Goal: Task Accomplishment & Management: Manage account settings

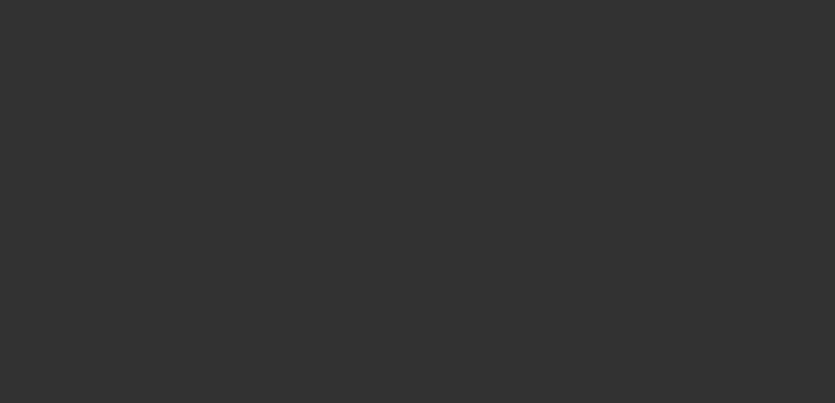
select select "0.1"
select select "2"
select select "0"
select select "0.1"
select select "2"
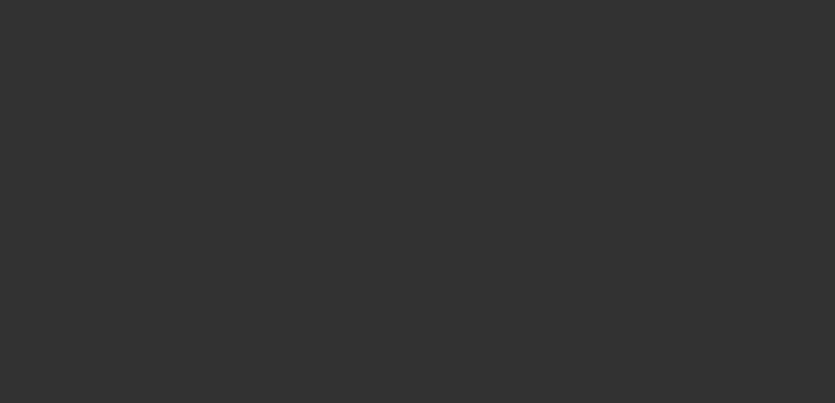
select select "0"
select select "0.1"
select select "2"
select select "0"
select select "0.1"
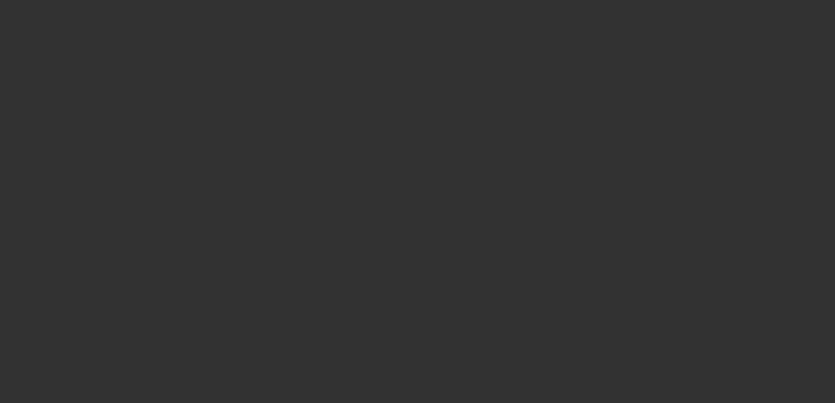
select select "2"
select select "0"
select select "1"
select select "2"
select select "6"
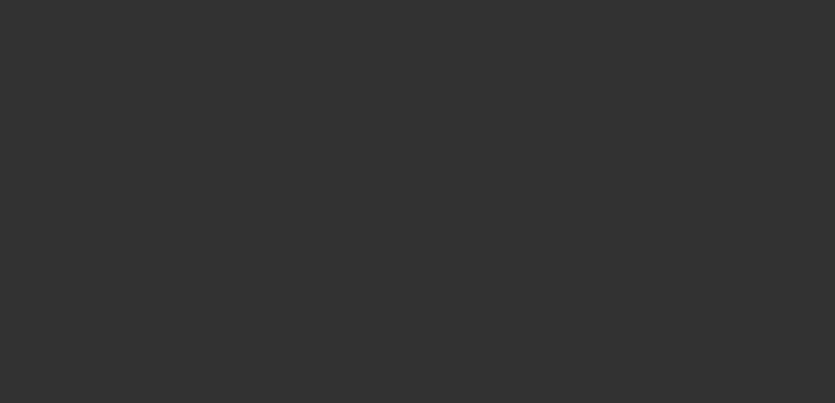
select select "1"
select select "2"
select select "6"
select select "1"
select select "2"
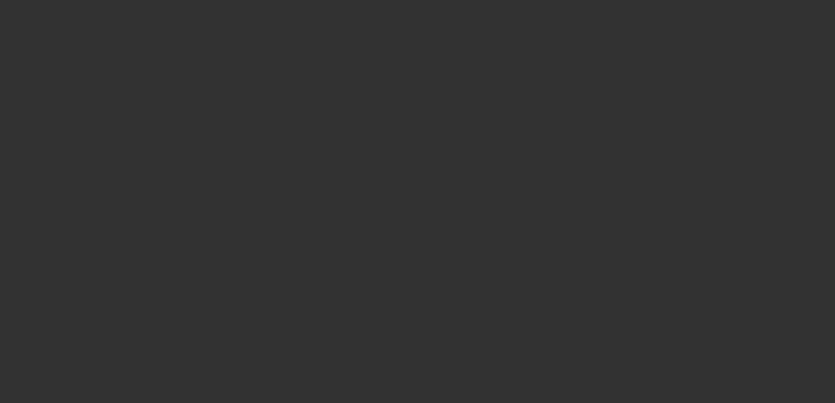
select select "6"
select select "1"
select select "2"
select select "6"
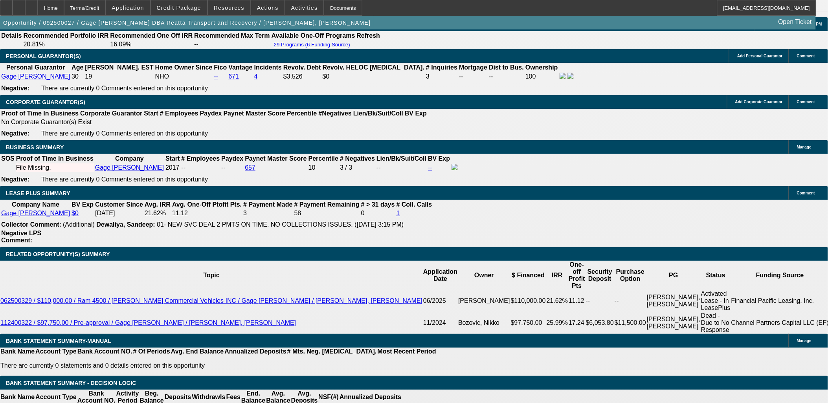
scroll to position [1179, 0]
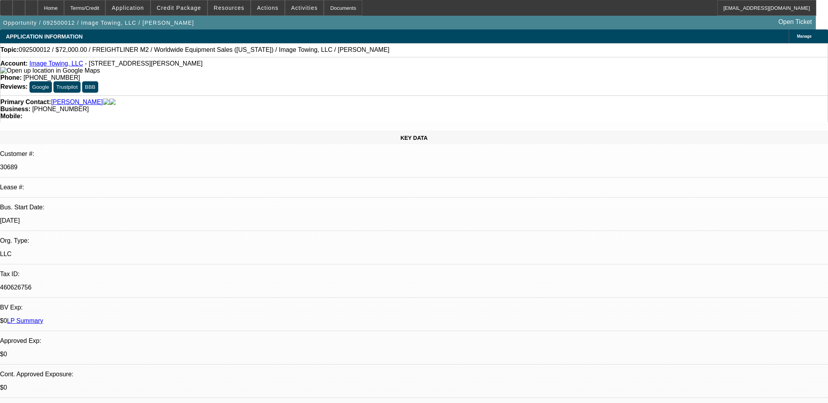
select select "0"
select select "2"
select select "0"
select select "6"
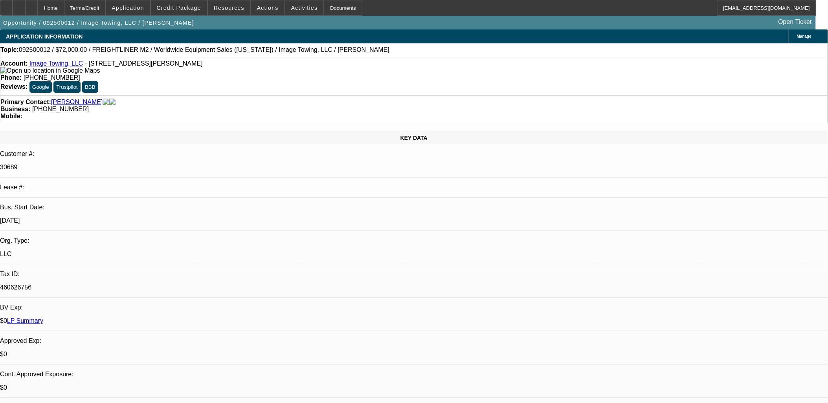
click at [175, 217] on div "[DATE]" at bounding box center [414, 220] width 828 height 7
click at [176, 217] on p "[DATE]" at bounding box center [414, 220] width 828 height 7
click at [176, 217] on div "[DATE]" at bounding box center [414, 220] width 828 height 7
drag, startPoint x: 176, startPoint y: 146, endPoint x: 168, endPoint y: 214, distance: 68.9
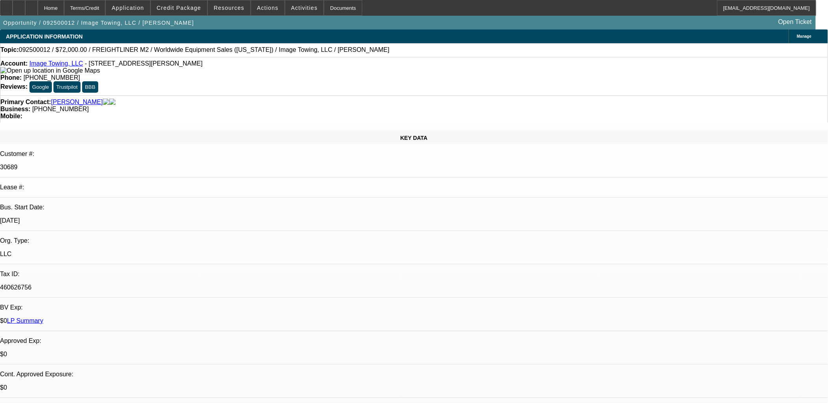
click at [168, 214] on div "KEY DATA Customer #: 30689 Lease #: Bus. Start Date: [DATE] Org. Type: LLC Tax …" at bounding box center [414, 319] width 828 height 379
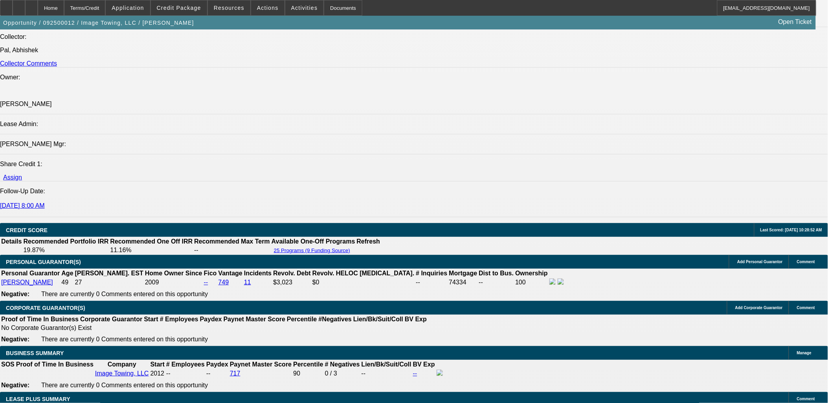
scroll to position [961, 0]
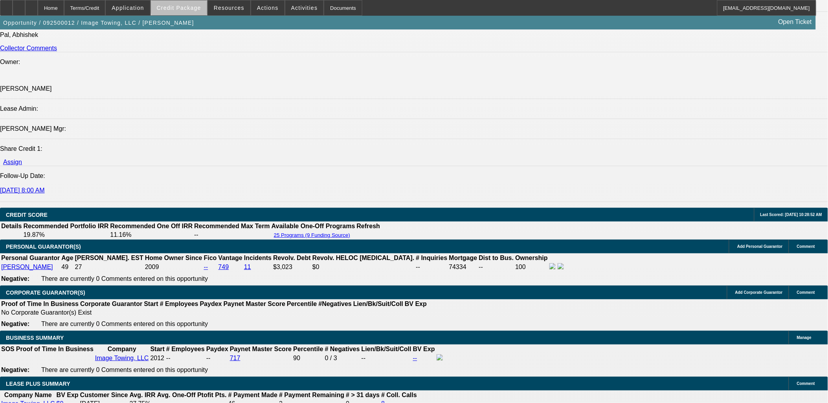
click at [205, 4] on span at bounding box center [179, 7] width 56 height 19
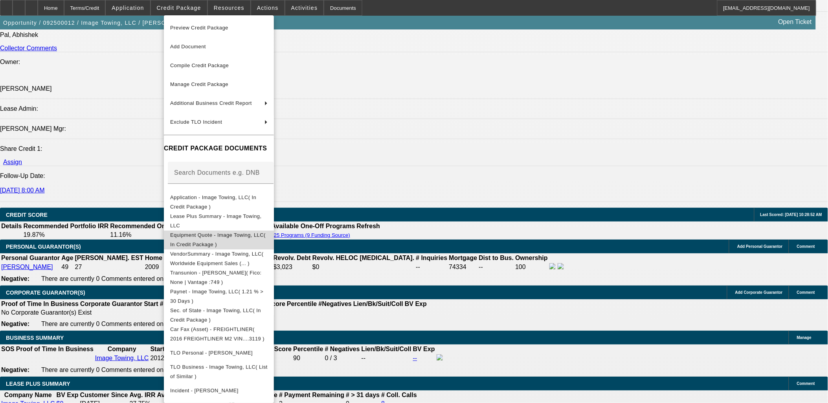
click at [249, 233] on span "Equipment Quote - Image Towing, LLC( In Credit Package )" at bounding box center [218, 239] width 97 height 19
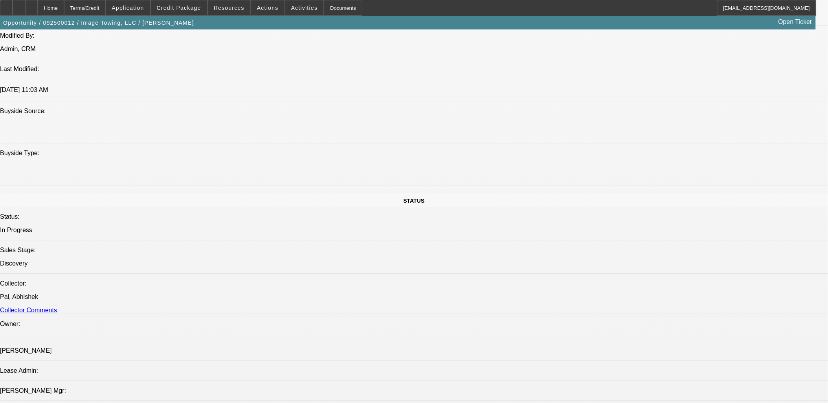
scroll to position [1048, 0]
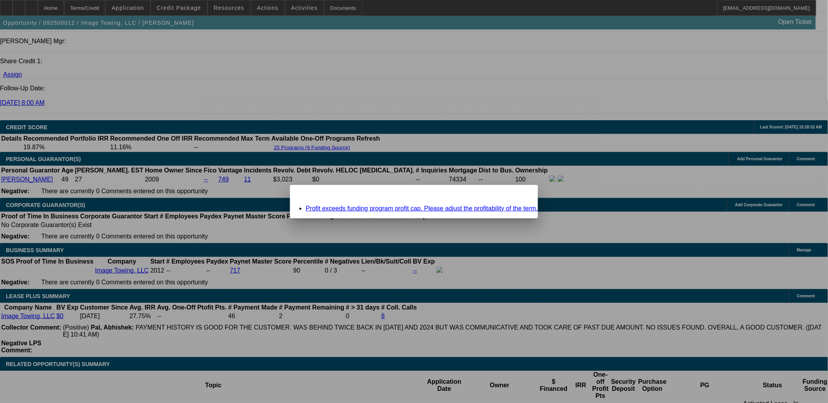
scroll to position [0, 0]
click at [520, 193] on div "Missing Information: Term Id 1 Close Profit exceeds funding program profit cap.…" at bounding box center [414, 201] width 828 height 403
click at [521, 192] on div "Close" at bounding box center [529, 189] width 17 height 9
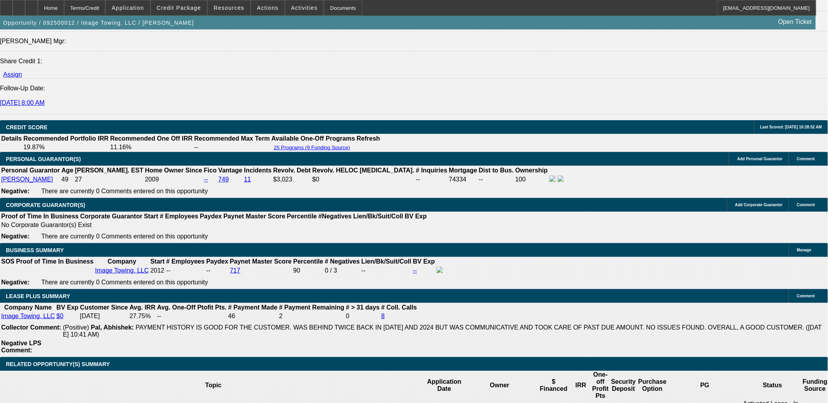
scroll to position [1048, 0]
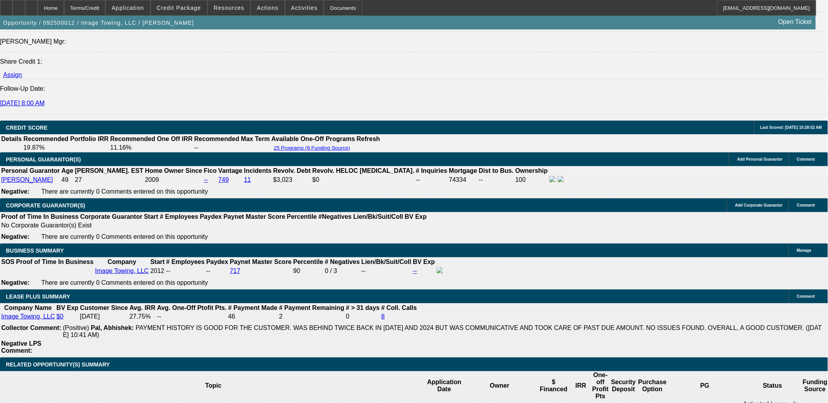
drag, startPoint x: 187, startPoint y: 274, endPoint x: 304, endPoint y: 250, distance: 119.5
type input "12"
type input "UNKNOWN"
type input "$1,896.04"
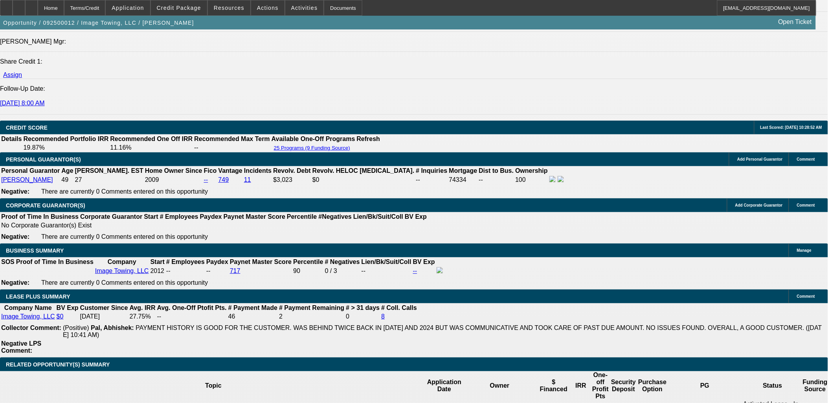
type input "$3,792.08"
type input "12"
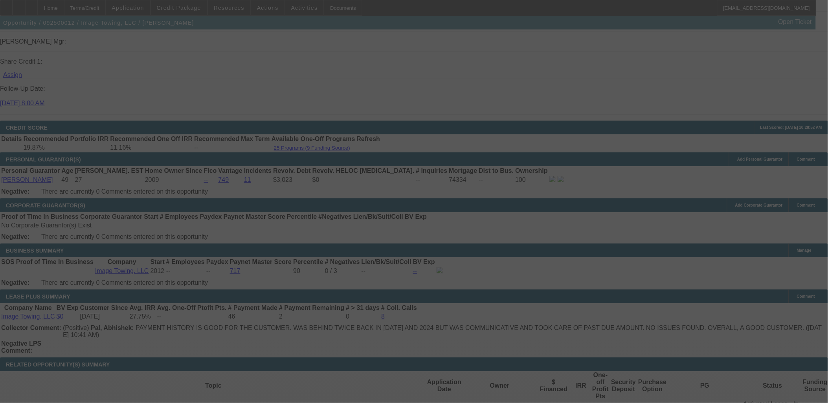
select select "0"
select select "2"
select select "0"
select select "6"
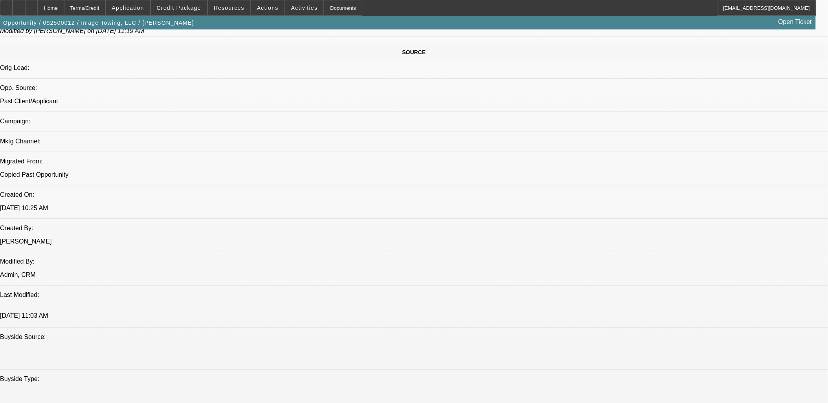
scroll to position [393, 0]
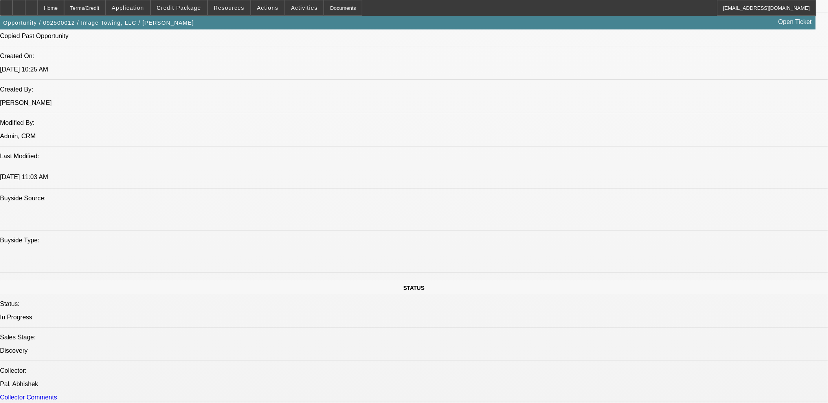
scroll to position [349, 0]
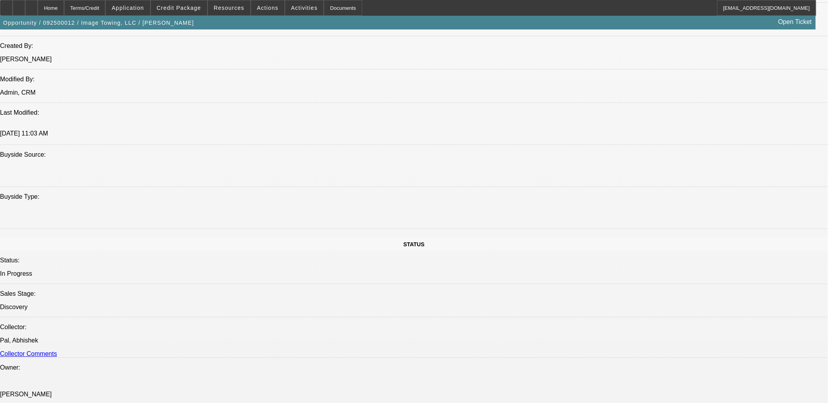
scroll to position [742, 0]
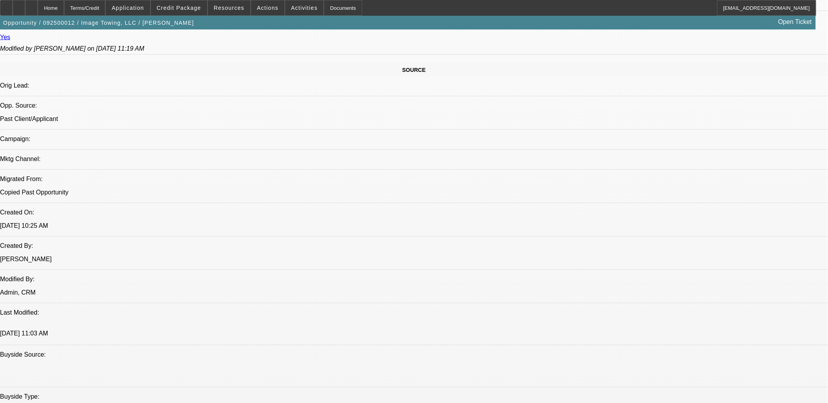
scroll to position [305, 0]
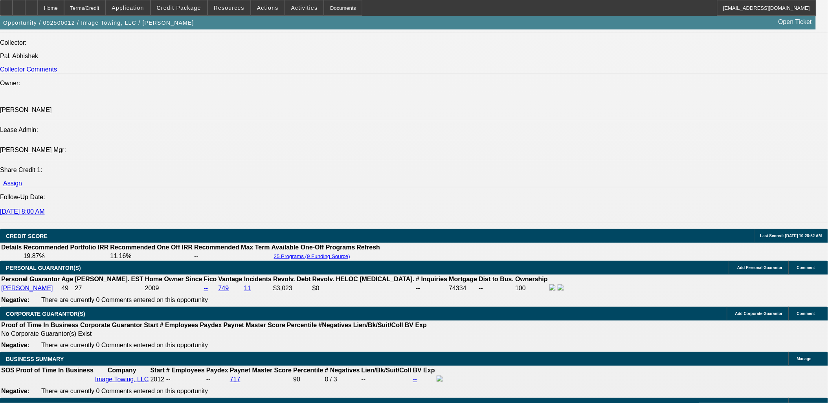
scroll to position [1092, 0]
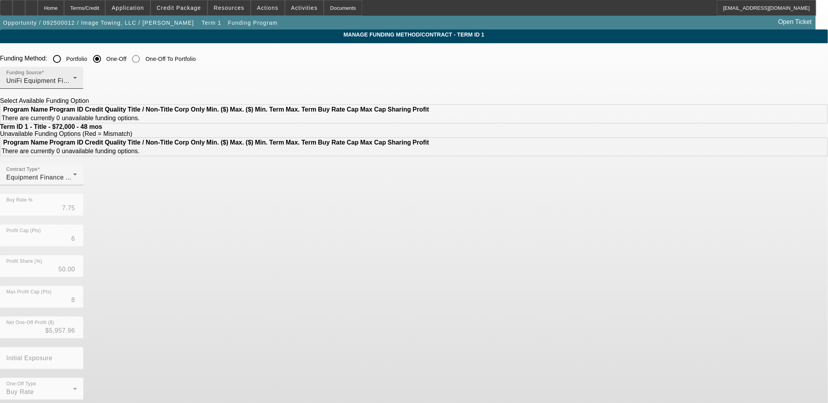
click at [73, 83] on div "UniFi Equipment Finance, Inc." at bounding box center [39, 80] width 67 height 9
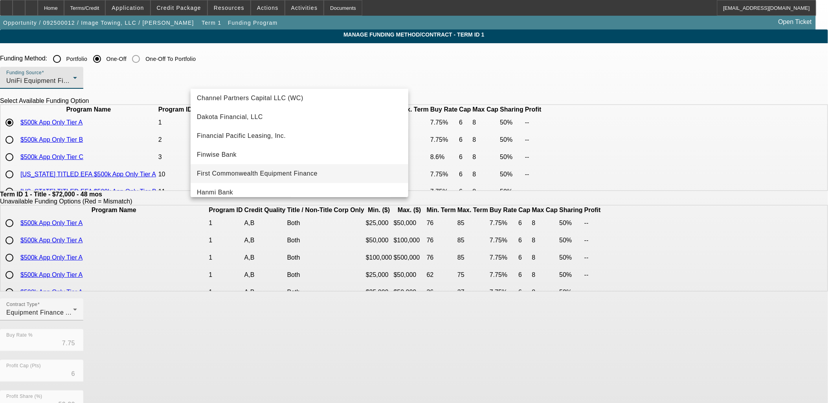
scroll to position [45, 0]
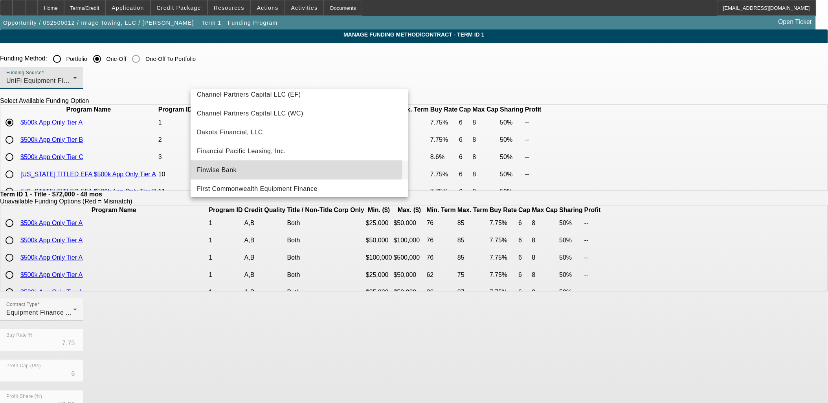
click at [250, 165] on mat-option "Finwise Bank" at bounding box center [300, 170] width 218 height 19
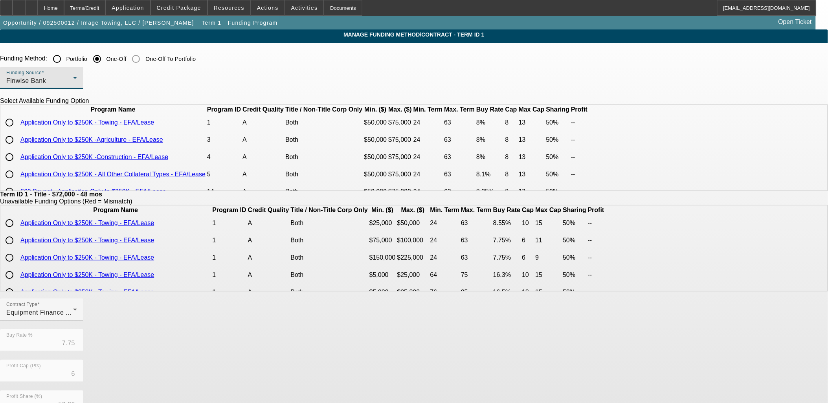
click at [73, 83] on div "Finwise Bank" at bounding box center [39, 80] width 67 height 9
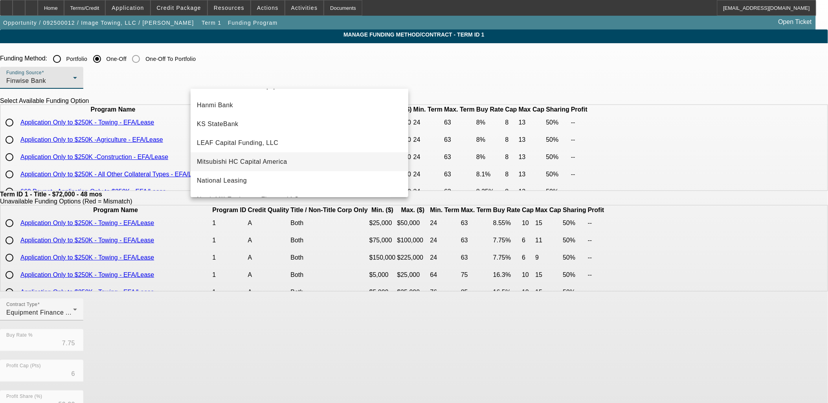
scroll to position [202, 0]
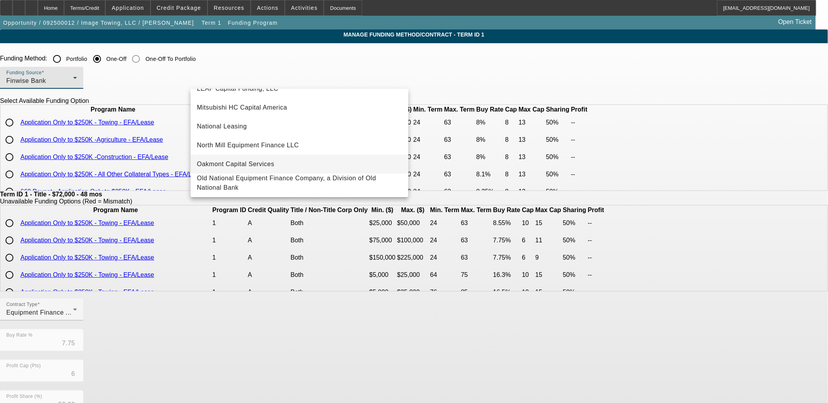
click at [265, 162] on span "Oakmont Capital Services" at bounding box center [235, 164] width 77 height 9
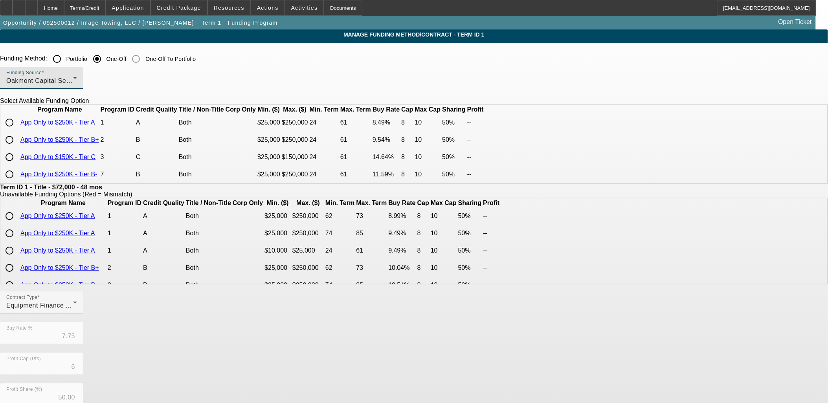
click at [17, 130] on input "radio" at bounding box center [10, 123] width 16 height 16
radio input "true"
type input "8.49"
type input "8"
type input "10"
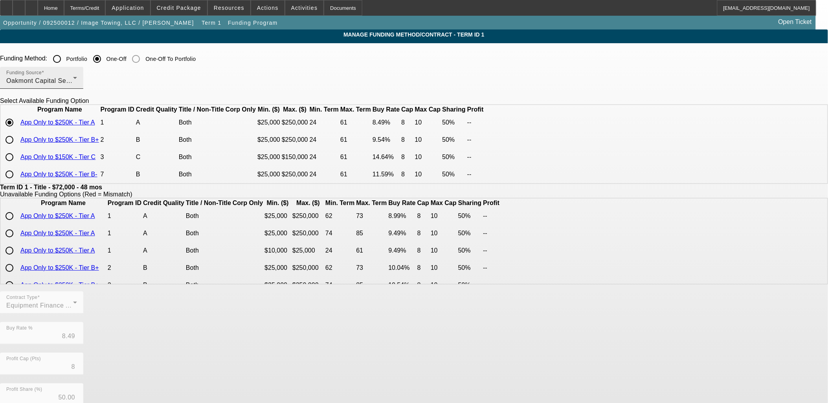
click at [77, 83] on div at bounding box center [77, 83] width 0 height 0
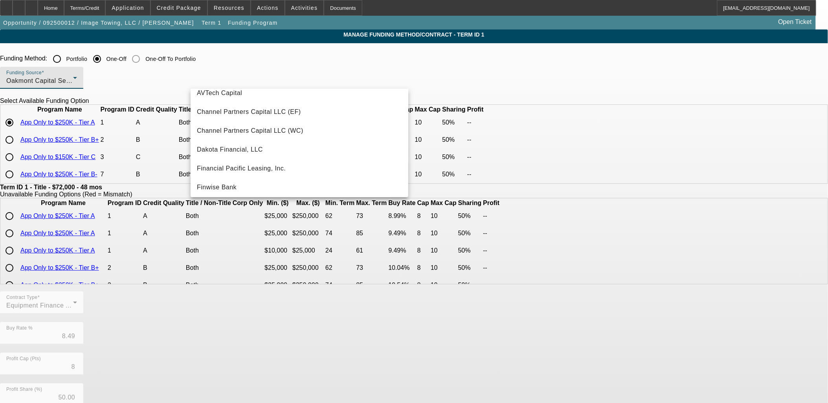
scroll to position [48, 0]
drag, startPoint x: 130, startPoint y: 197, endPoint x: 134, endPoint y: 202, distance: 5.6
click at [131, 197] on div at bounding box center [414, 201] width 828 height 403
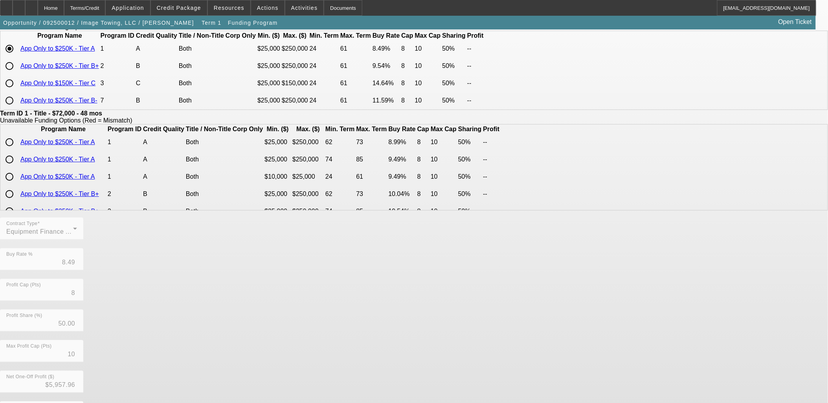
scroll to position [138, 0]
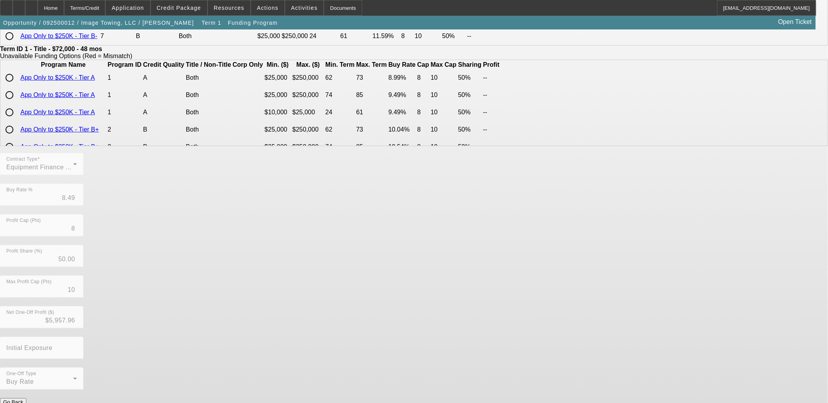
click at [356, 398] on form "Funding Method: Portfolio One-Off One-Off To Portfolio Funding Source Oakmont C…" at bounding box center [414, 167] width 828 height 509
click at [22, 403] on button "Submit" at bounding box center [11, 411] width 22 height 8
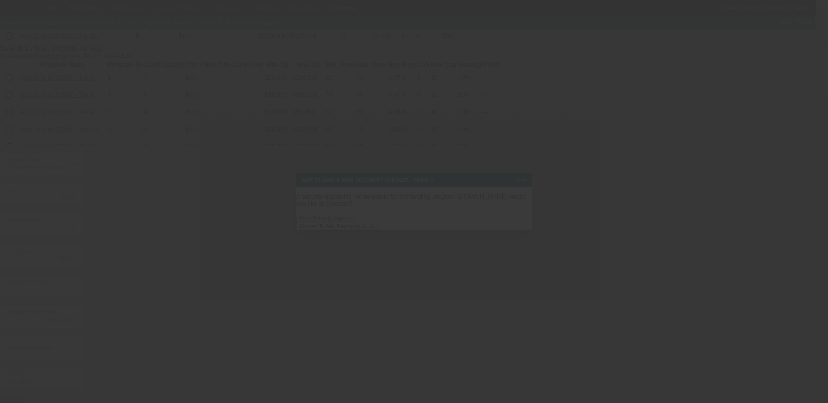
scroll to position [0, 0]
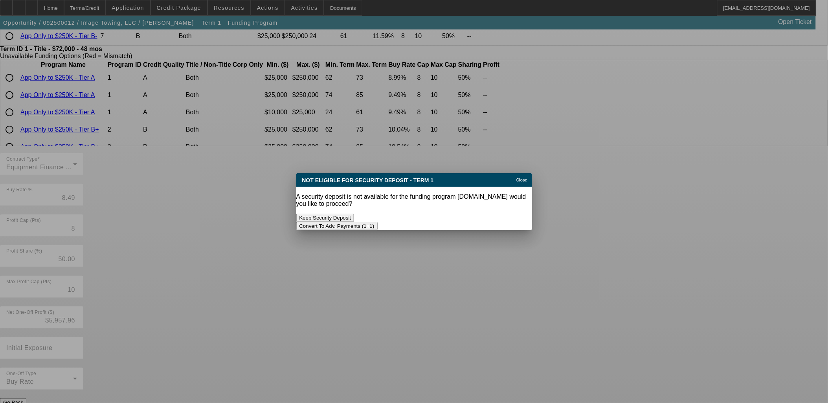
click at [378, 222] on button "Convert To Adv. Payments (1+1)" at bounding box center [336, 226] width 81 height 8
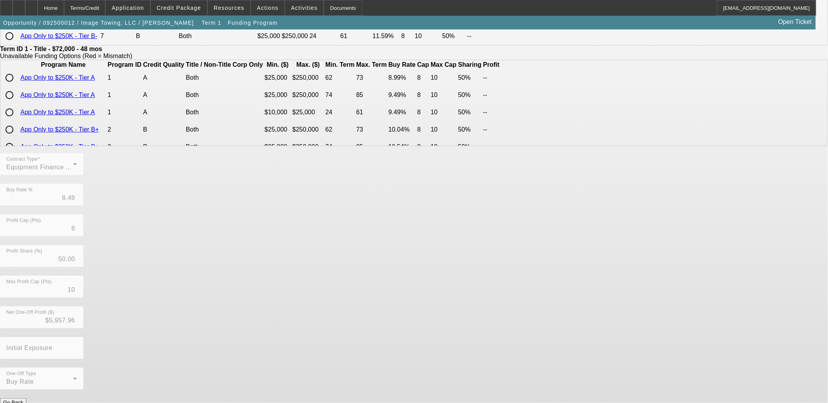
scroll to position [138, 0]
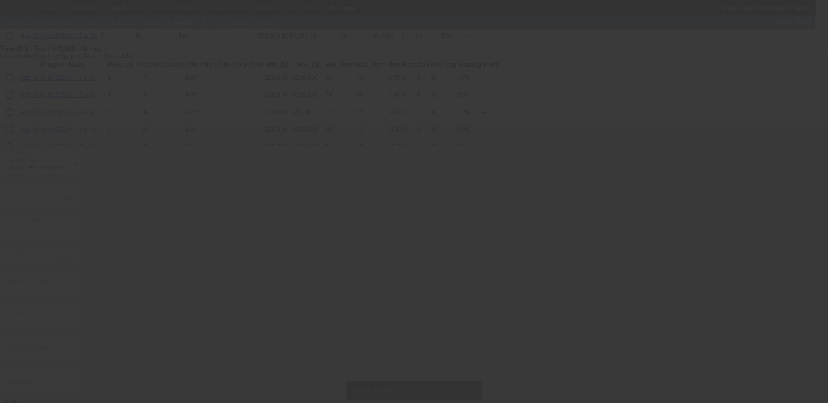
type input "7.75"
type input "6"
type input "8"
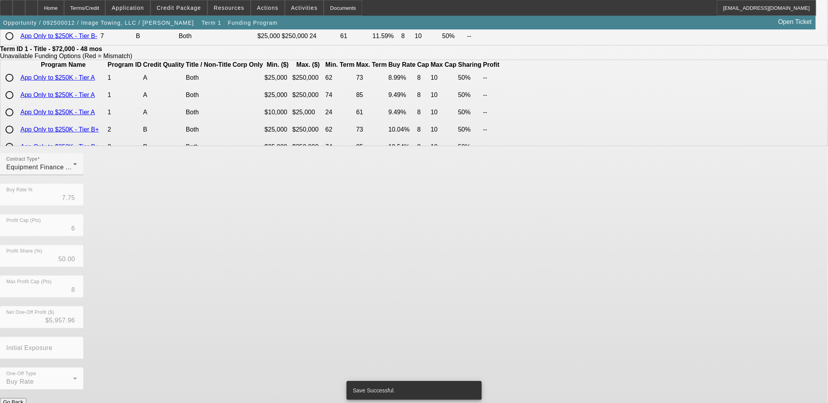
scroll to position [0, 0]
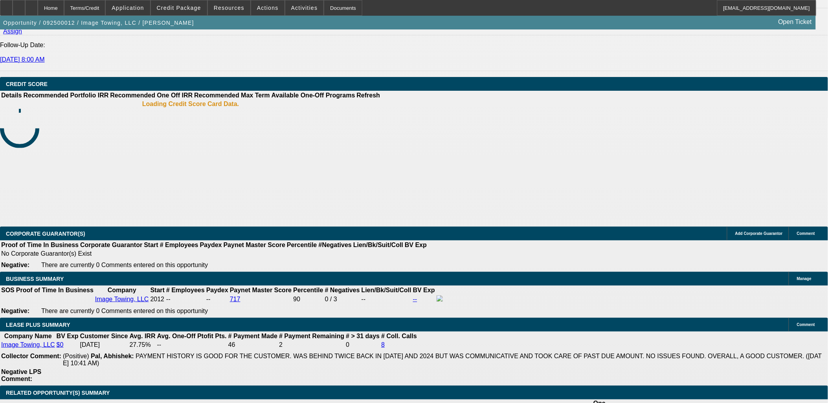
select select "0"
select select "6"
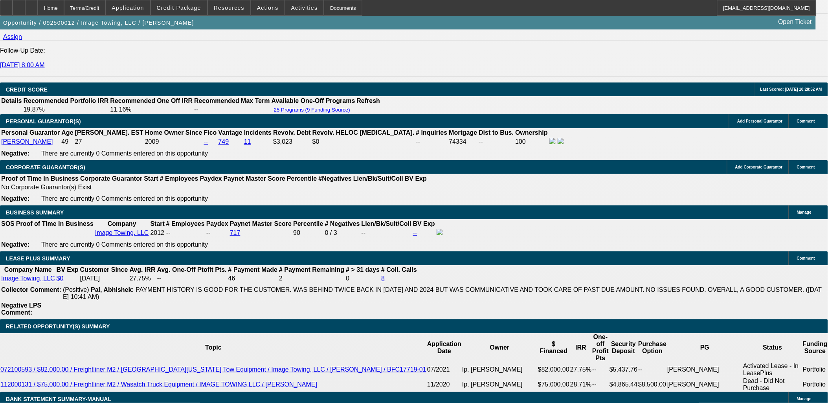
scroll to position [1102, 0]
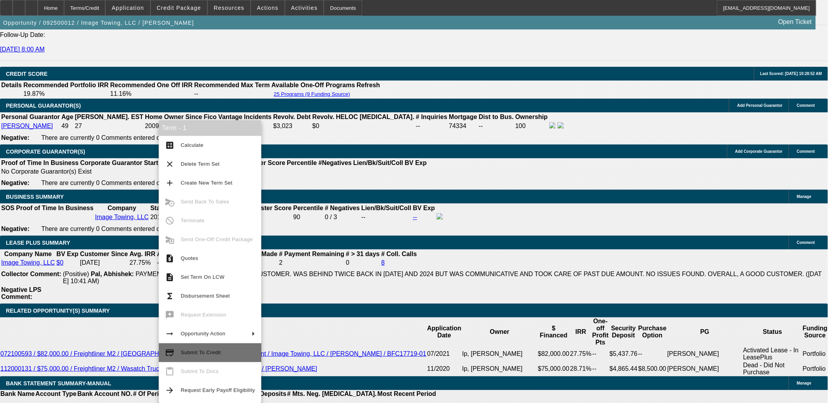
click at [211, 358] on button "credit_score Submit To Credit" at bounding box center [210, 353] width 103 height 19
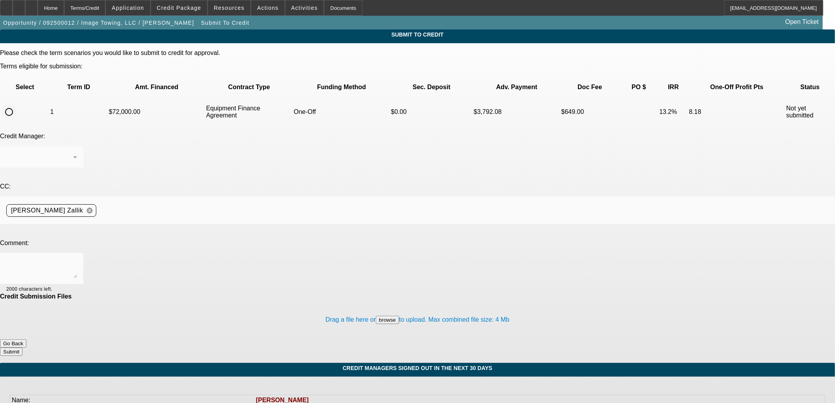
click at [17, 104] on div at bounding box center [9, 112] width 16 height 16
drag, startPoint x: 28, startPoint y: 95, endPoint x: 96, endPoint y: 132, distance: 77.4
click at [17, 104] on div at bounding box center [9, 112] width 16 height 16
click at [17, 104] on input "radio" at bounding box center [9, 112] width 16 height 16
radio input "true"
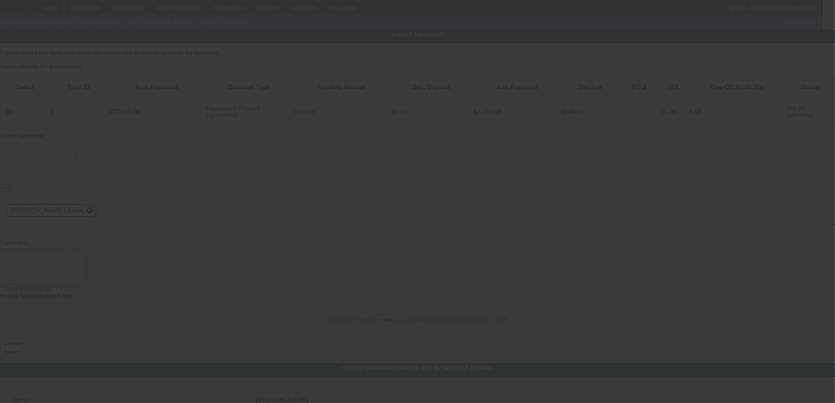
click at [0, 29] on ngx-spinner at bounding box center [0, 29] width 0 height 0
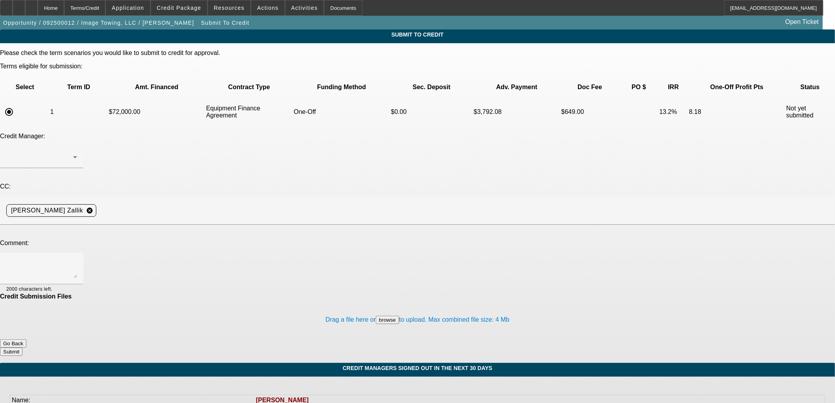
drag, startPoint x: 250, startPoint y: 189, endPoint x: 254, endPoint y: 187, distance: 4.8
click at [254, 187] on div at bounding box center [417, 201] width 835 height 403
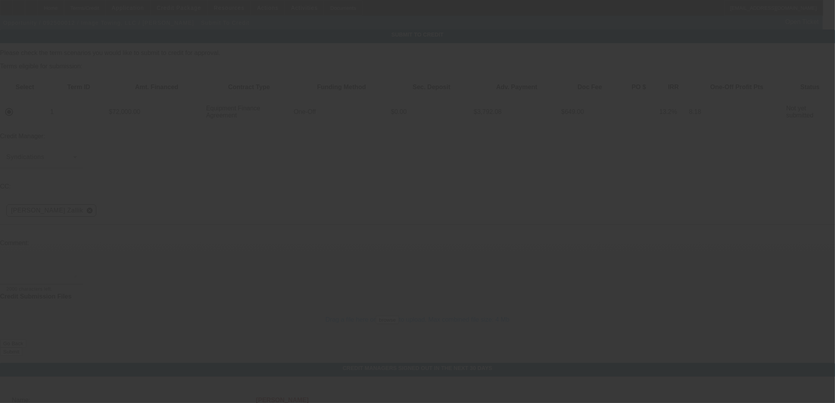
click at [77, 259] on textarea at bounding box center [41, 268] width 71 height 19
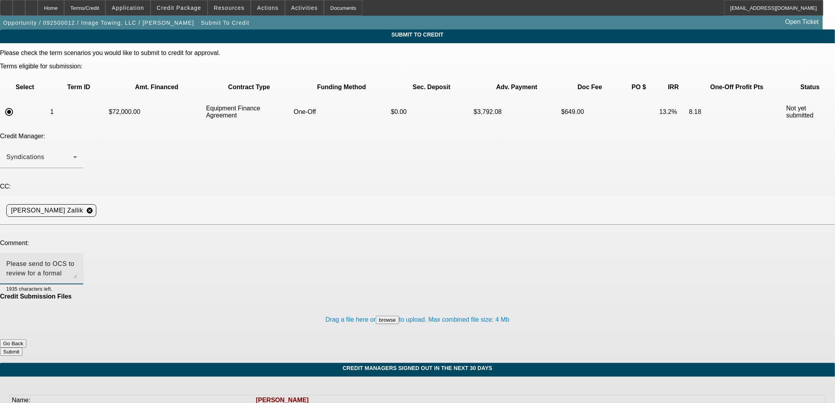
type textarea "Please send to OCS to review for a formal approval. Thanks, Asher"
drag, startPoint x: 485, startPoint y: 301, endPoint x: 482, endPoint y: 296, distance: 5.3
click at [22, 348] on button "Submit" at bounding box center [11, 352] width 22 height 8
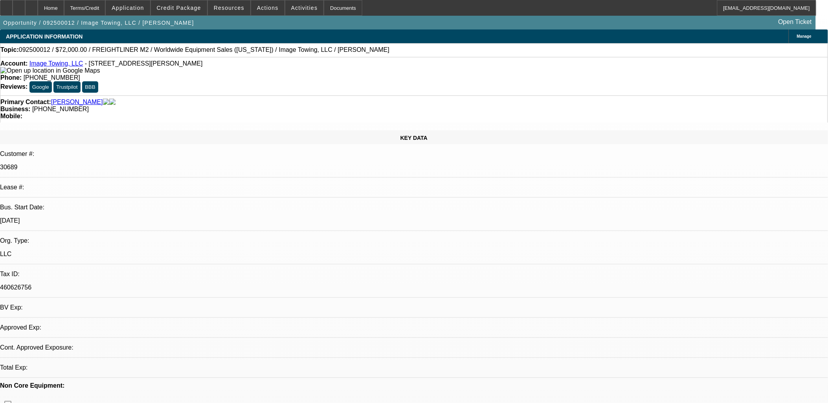
select select "0"
select select "6"
drag, startPoint x: 456, startPoint y: 195, endPoint x: -55, endPoint y: 44, distance: 532.9
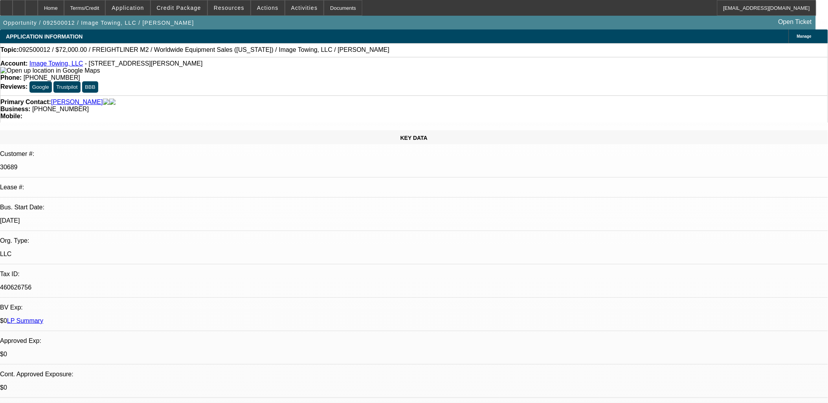
click at [0, 44] on html "Home Terms/Credit Application Credit Package Resources Actions Activities Docum…" at bounding box center [414, 201] width 828 height 403
drag, startPoint x: 529, startPoint y: 204, endPoint x: -61, endPoint y: 44, distance: 611.8
click at [0, 44] on html "Home Terms/Credit Application Credit Package Resources Actions Activities Docum…" at bounding box center [414, 201] width 828 height 403
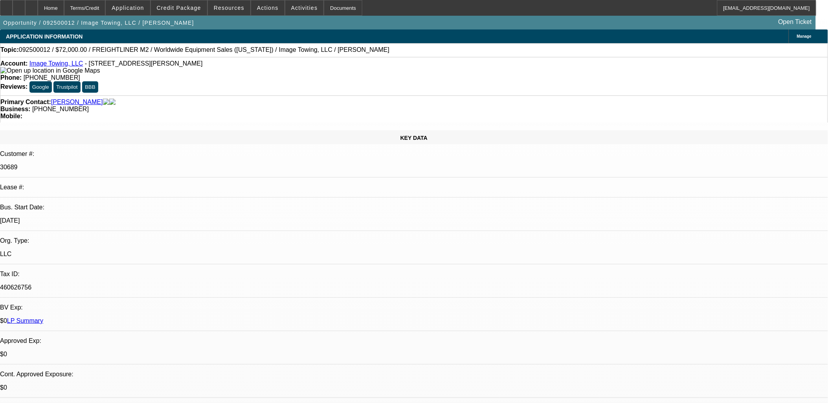
drag, startPoint x: 260, startPoint y: 177, endPoint x: 245, endPoint y: 193, distance: 21.4
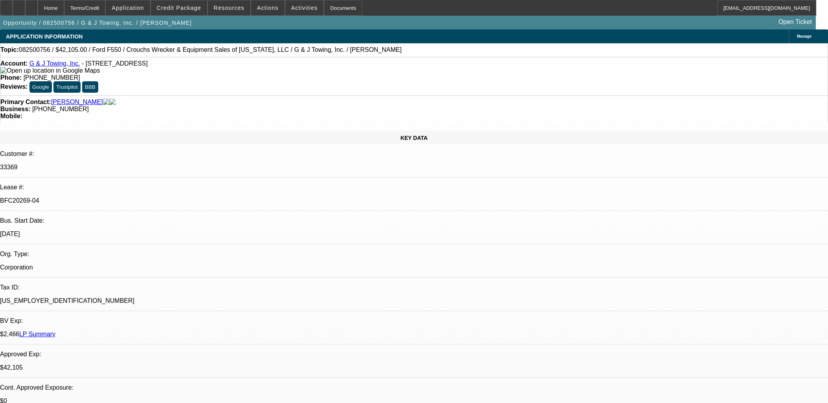
select select "0"
select select "3"
select select "0"
select select "6"
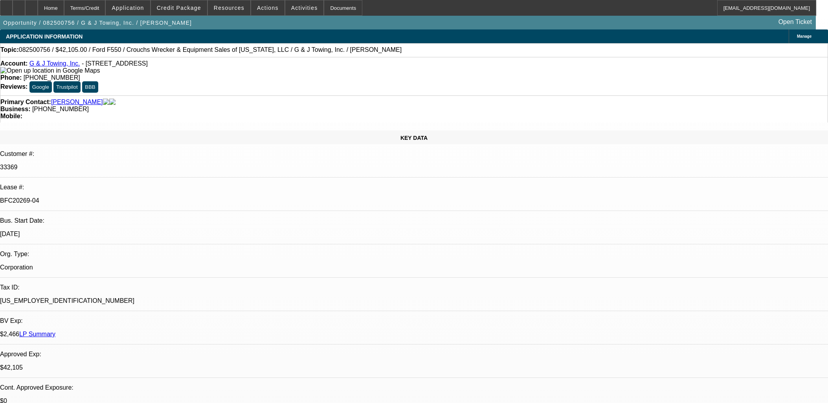
select select "0"
select select "3"
select select "0"
select select "6"
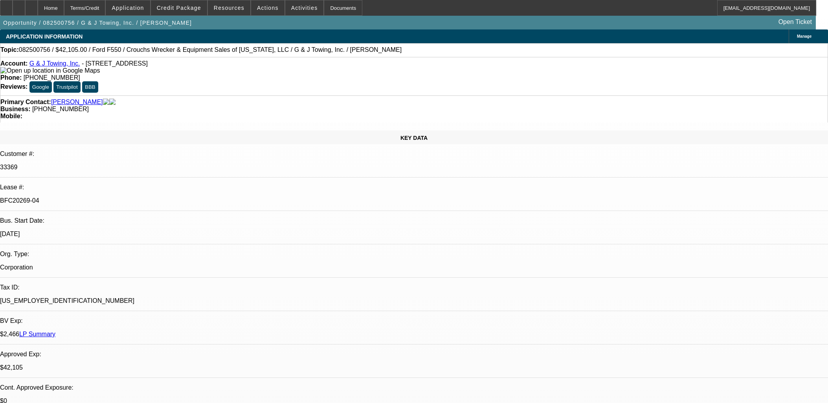
select select "0"
select select "6"
select select "0"
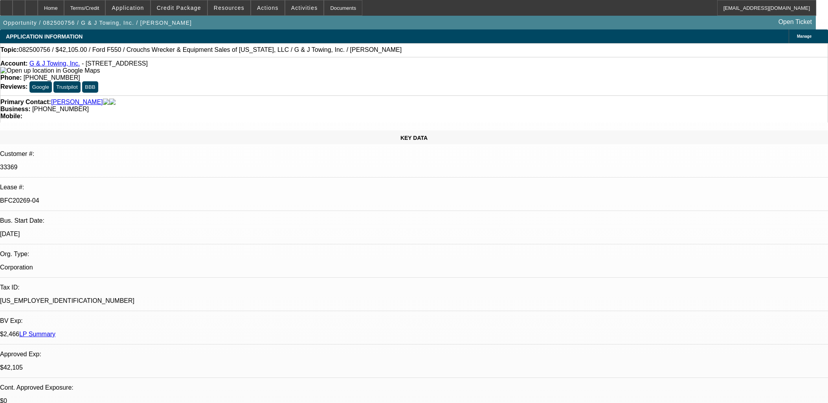
select select "0"
select select "6"
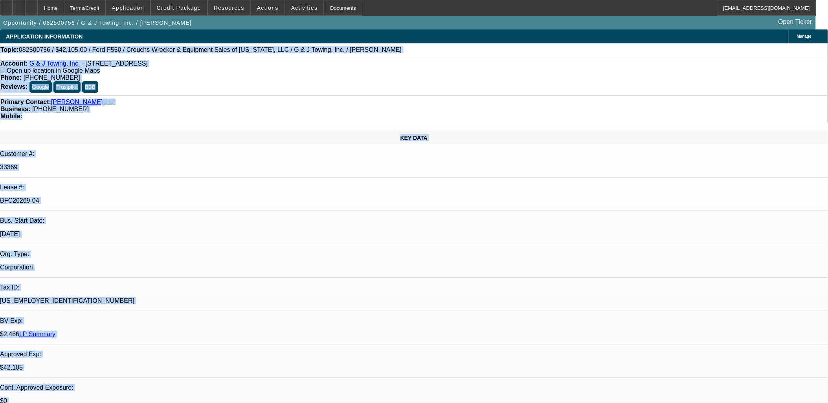
drag, startPoint x: 200, startPoint y: 90, endPoint x: 1, endPoint y: 51, distance: 202.7
drag, startPoint x: 2, startPoint y: 49, endPoint x: 547, endPoint y: 272, distance: 589.5
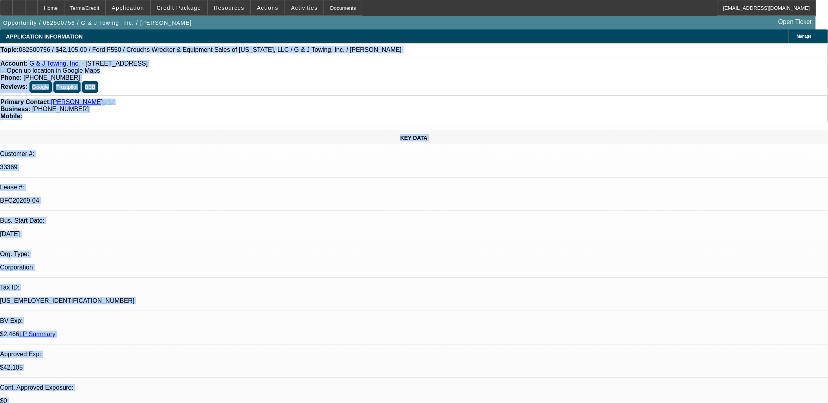
drag, startPoint x: 545, startPoint y: 273, endPoint x: 528, endPoint y: 272, distance: 16.5
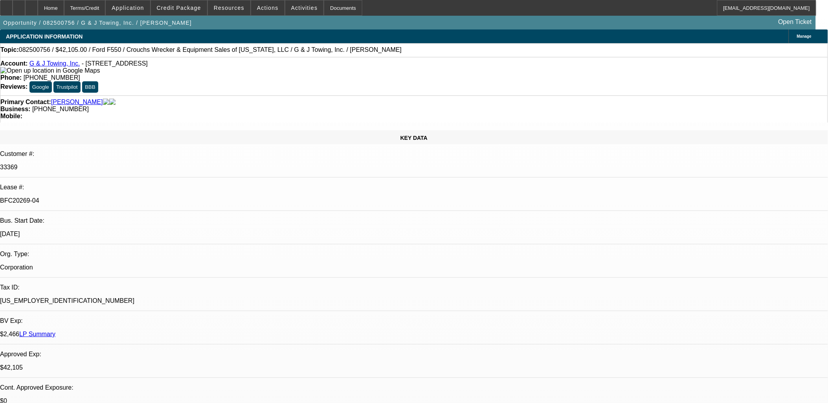
drag, startPoint x: 438, startPoint y: 227, endPoint x: 9, endPoint y: 50, distance: 464.5
click at [9, 50] on div "Topic: 082500756 / $42,105.00 / Ford F550 / Crouchs Wrecker & Equipment Sales o…" at bounding box center [413, 49] width 827 height 7
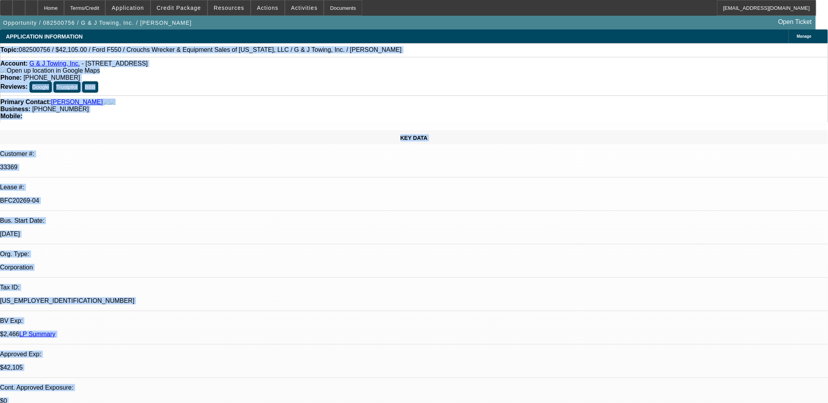
drag, startPoint x: 9, startPoint y: 50, endPoint x: 547, endPoint y: 272, distance: 582.1
click at [172, 398] on div "$0" at bounding box center [414, 401] width 828 height 7
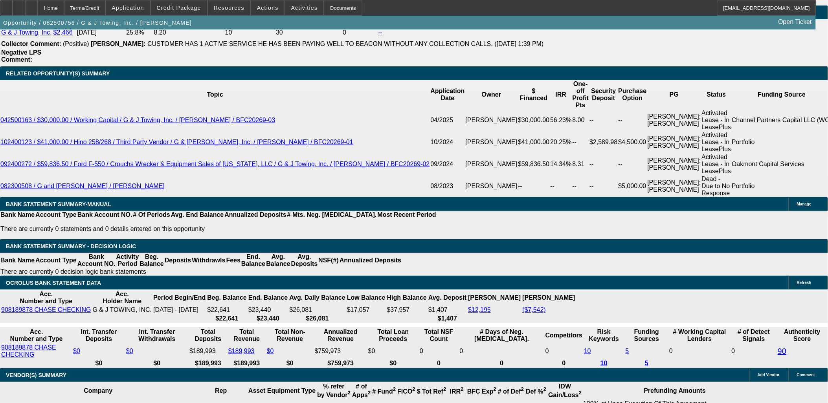
scroll to position [1179, 0]
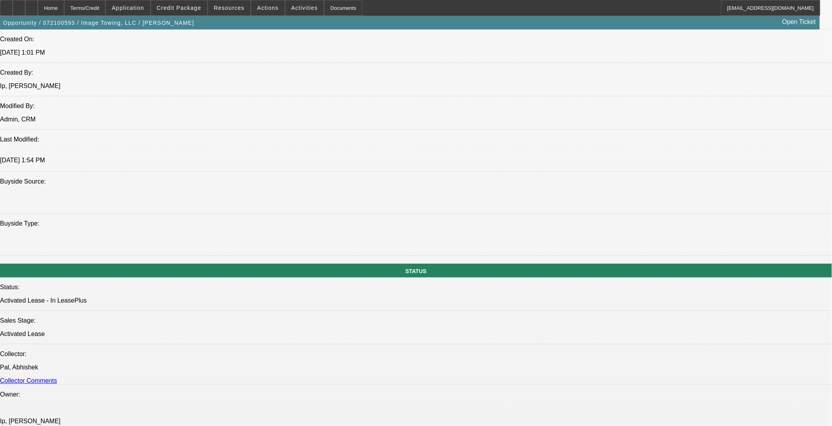
select select "0"
select select "2"
select select "0"
select select "6"
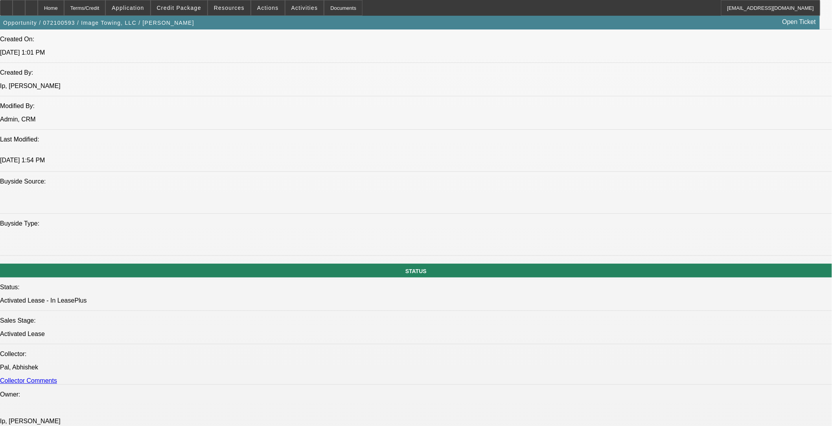
select select "0"
select select "2"
select select "0"
select select "6"
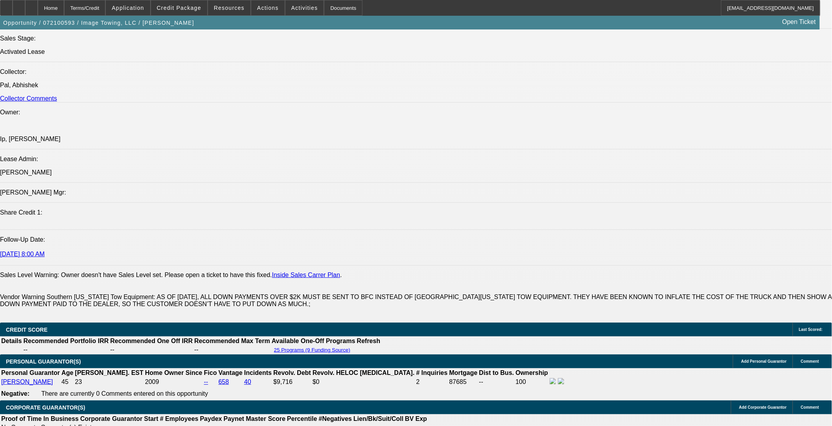
scroll to position [786, 0]
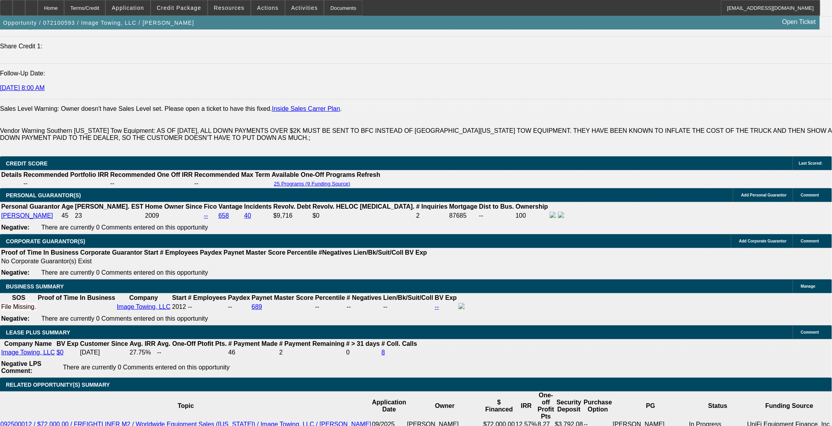
scroll to position [1135, 0]
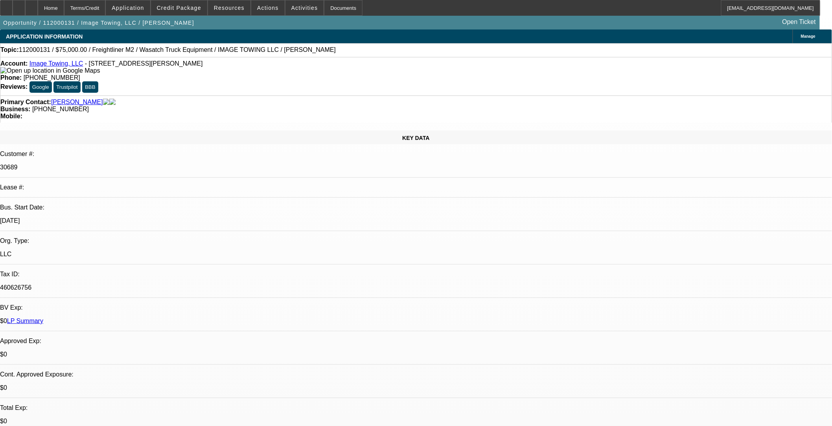
scroll to position [873, 0]
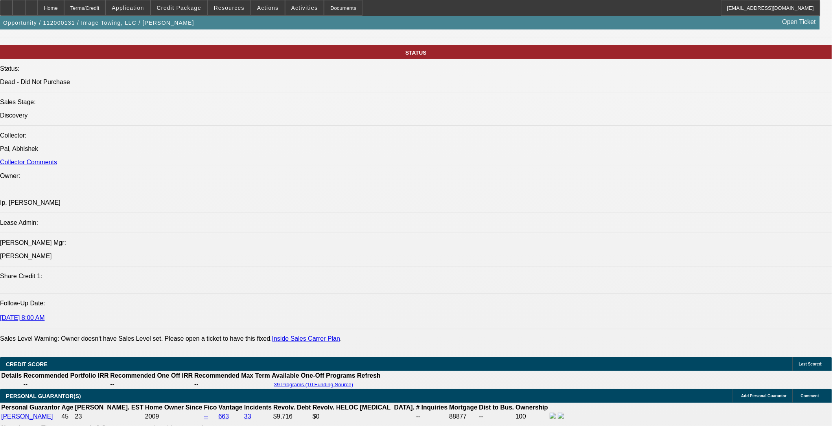
select select "0"
select select "2"
select select "0.1"
select select "0"
select select "2"
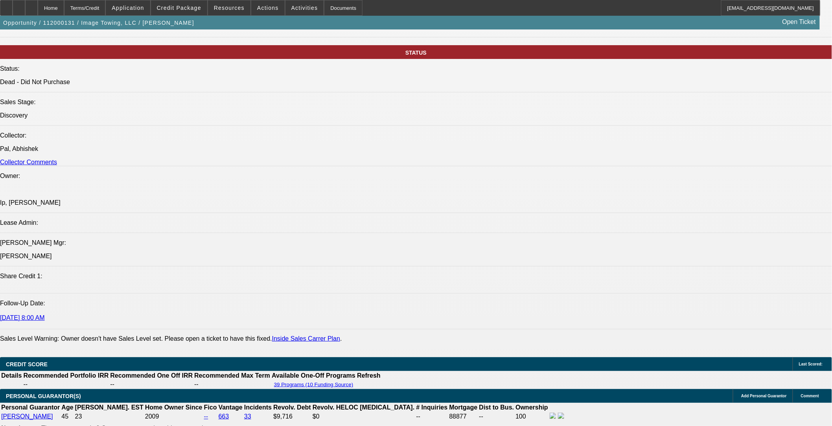
select select "0"
select select "2"
select select "0.1"
select select "0"
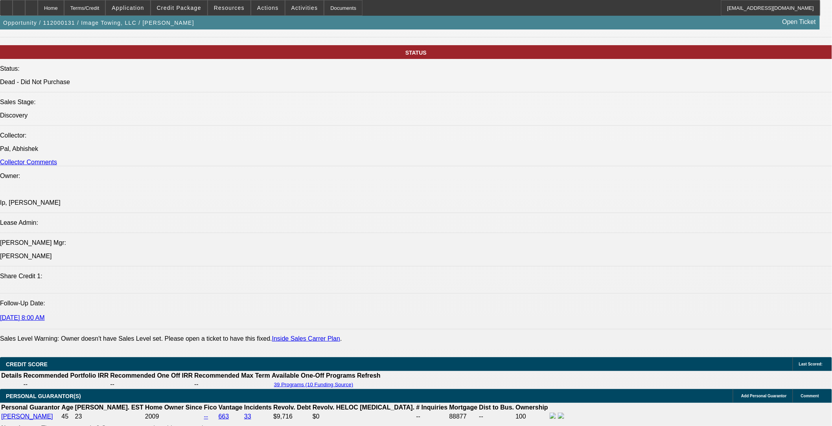
select select "2"
select select "0"
select select "1"
select select "2"
select select "4"
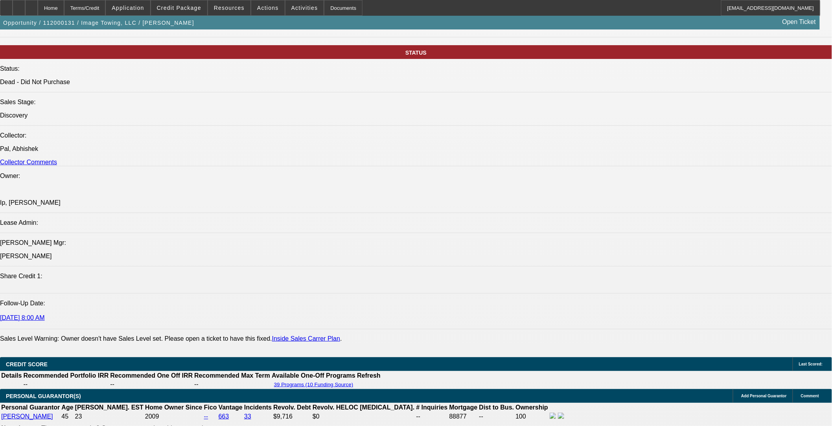
select select "1"
select select "2"
select select "6"
select select "1"
select select "2"
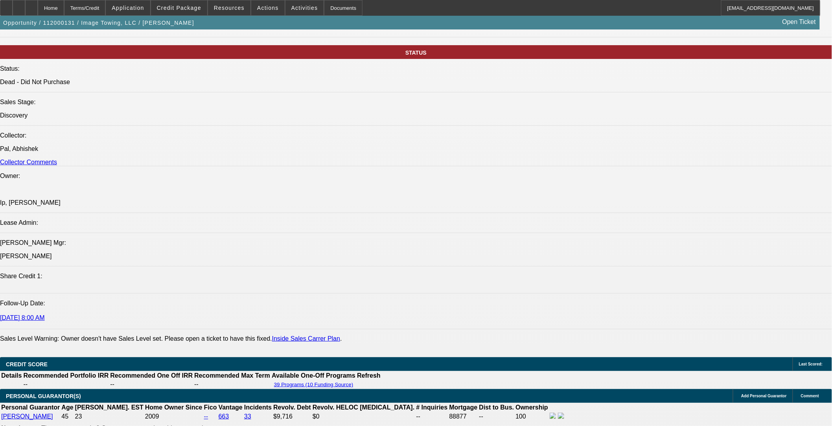
select select "4"
select select "1"
select select "2"
select select "6"
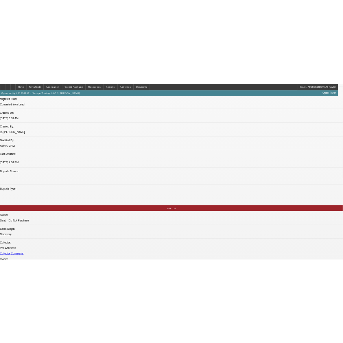
scroll to position [568, 0]
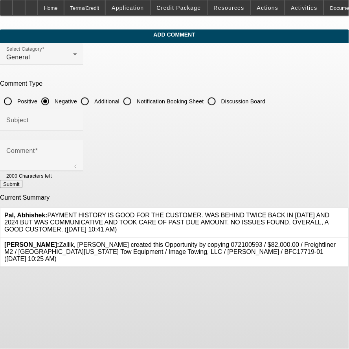
click at [119, 97] on label "Additional" at bounding box center [106, 101] width 27 height 8
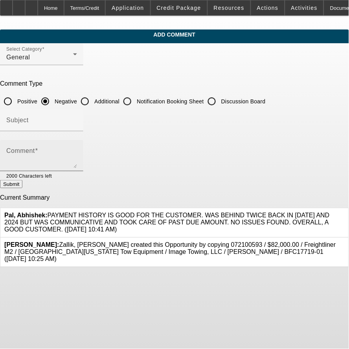
drag, startPoint x: 136, startPoint y: 97, endPoint x: 129, endPoint y: 145, distance: 48.5
click at [77, 159] on textarea "Comment" at bounding box center [41, 158] width 71 height 19
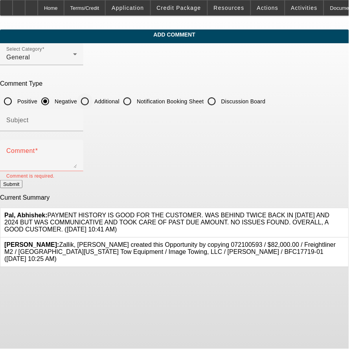
click at [93, 94] on input "Additional" at bounding box center [85, 102] width 16 height 16
radio input "true"
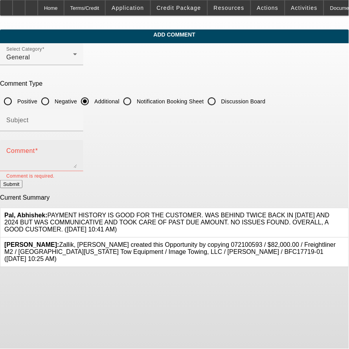
drag, startPoint x: 159, startPoint y: 152, endPoint x: 187, endPoint y: 142, distance: 29.1
click at [77, 148] on div "Comment" at bounding box center [41, 155] width 71 height 31
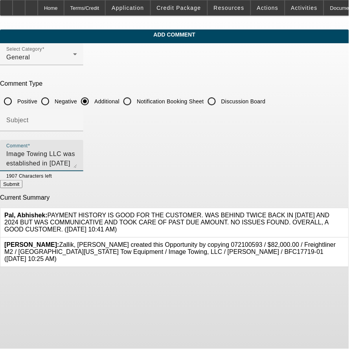
click at [77, 152] on textarea "Image Towing LLC was established in [DATE] by owner [PERSON_NAME]. He is hoping…" at bounding box center [41, 158] width 71 height 19
click at [77, 158] on textarea "Image Towing LLC was established in [DATE] by owner [PERSON_NAME]. He is hoping…" at bounding box center [41, 158] width 71 height 19
type textarea "Image Towing LLC was established in [DATE] by owner [PERSON_NAME]. He is hoping…"
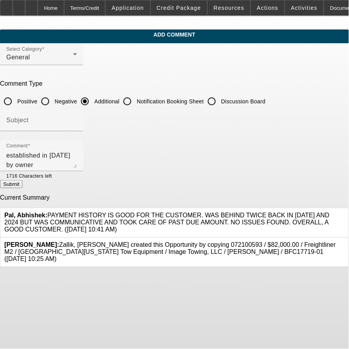
click at [22, 183] on button "Submit" at bounding box center [11, 184] width 22 height 8
radio input "true"
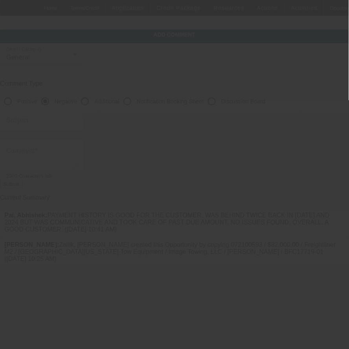
scroll to position [0, 0]
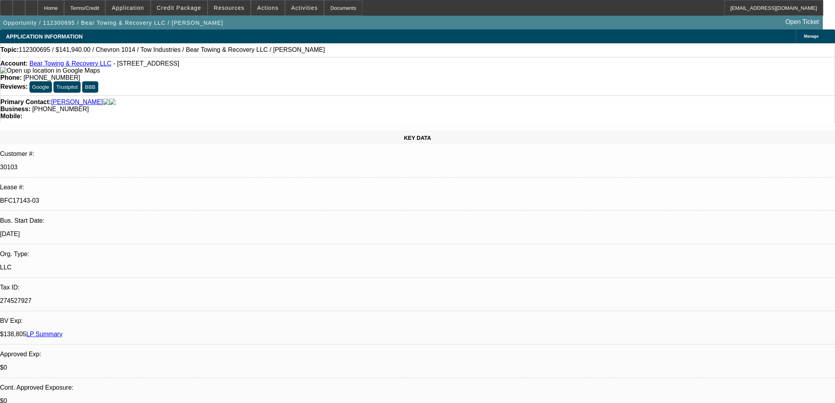
select select "0"
select select "2"
select select "0.1"
select select "4"
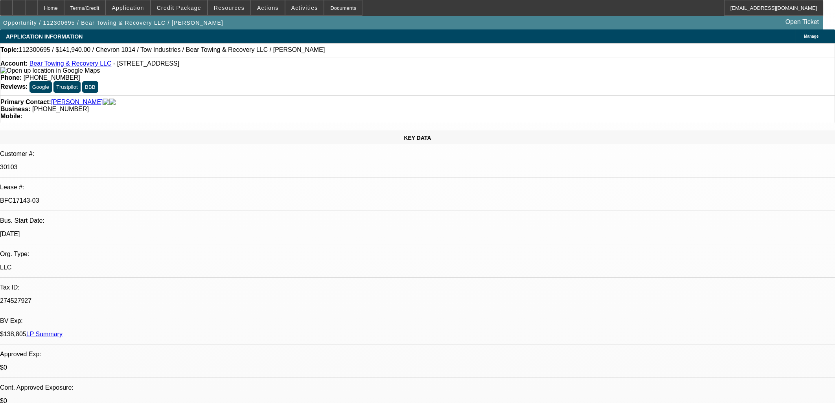
select select "0"
select select "2"
select select "0.1"
select select "4"
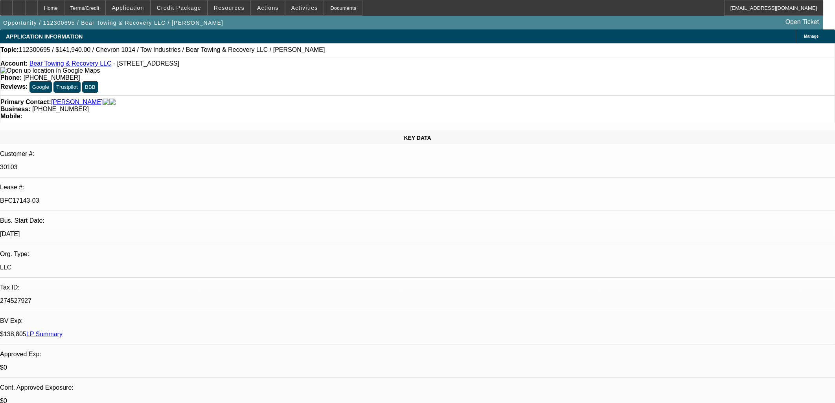
select select "0"
select select "2"
select select "0.1"
select select "4"
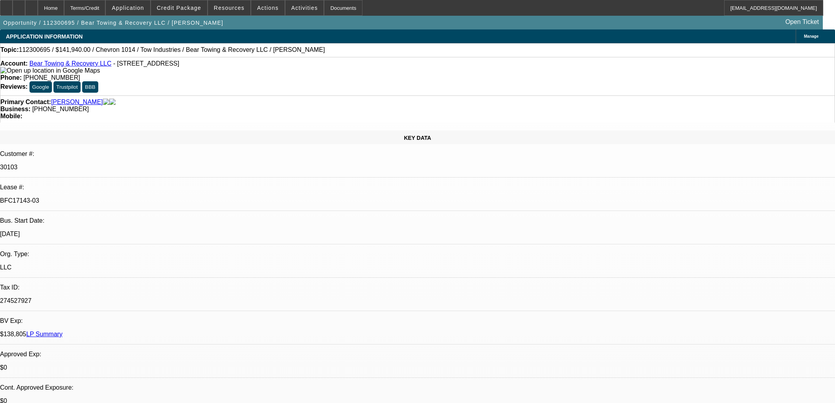
select select "0"
select select "2"
select select "0.1"
select select "4"
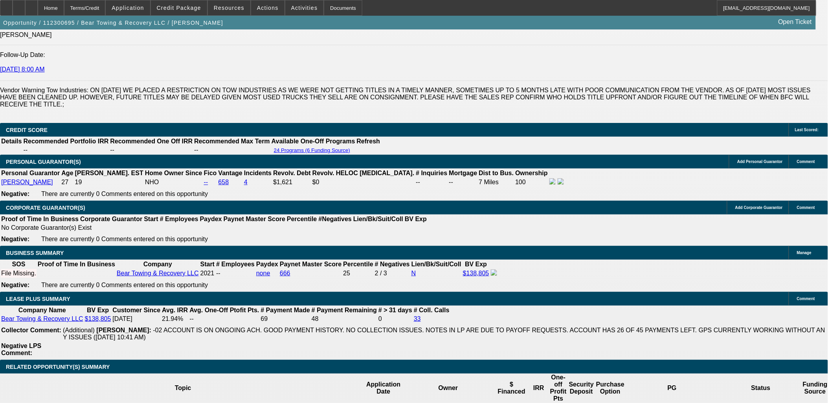
scroll to position [1179, 0]
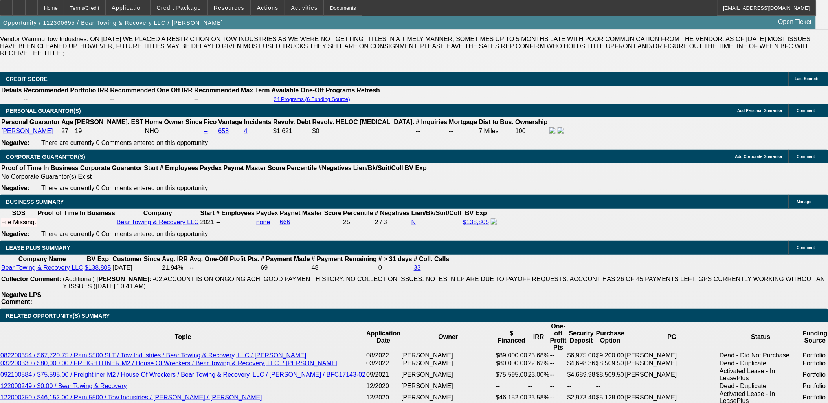
drag, startPoint x: 71, startPoint y: 202, endPoint x: 21, endPoint y: 119, distance: 97.5
drag, startPoint x: 21, startPoint y: 119, endPoint x: 75, endPoint y: 252, distance: 144.4
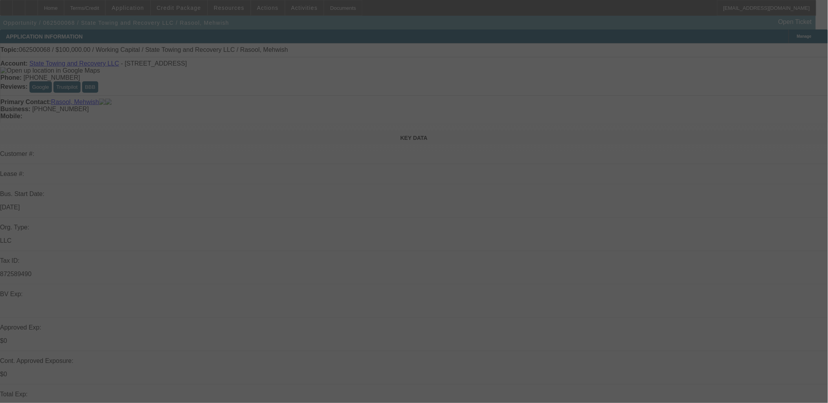
select select "0"
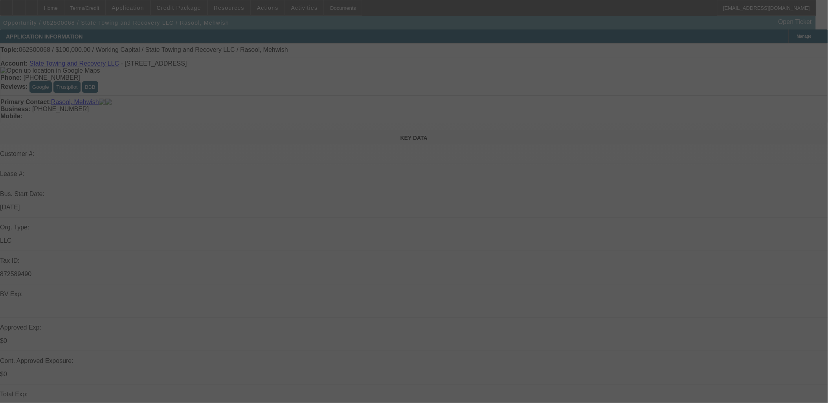
select select "0"
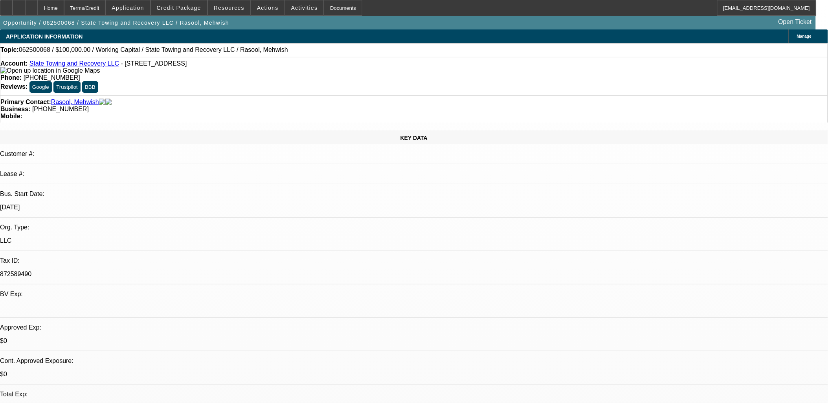
select select "1"
select select "2"
select select "6"
select select "1"
select select "2"
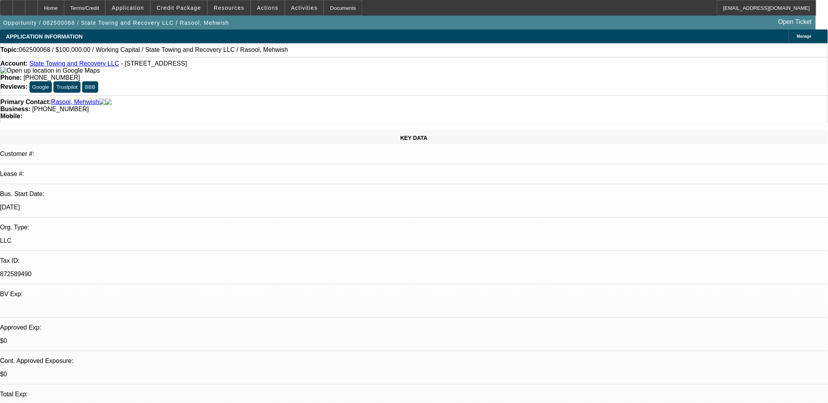
select select "6"
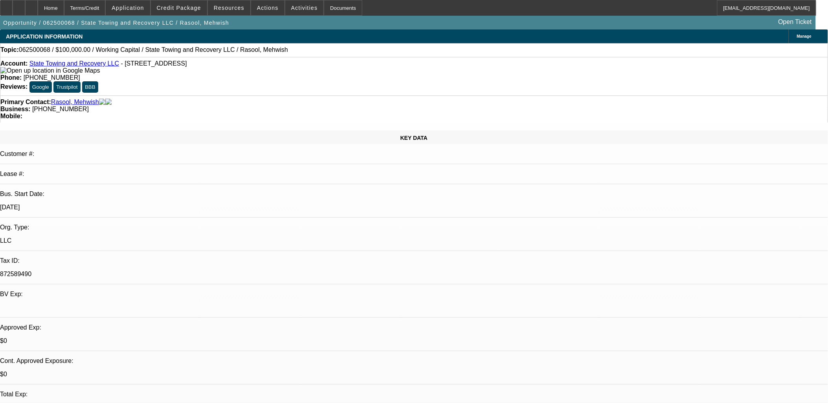
scroll to position [0, 0]
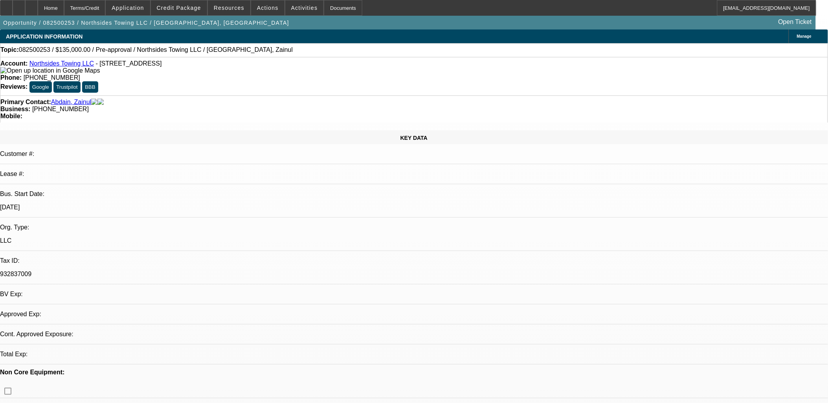
select select "0"
select select "2"
select select "0.1"
select select "4"
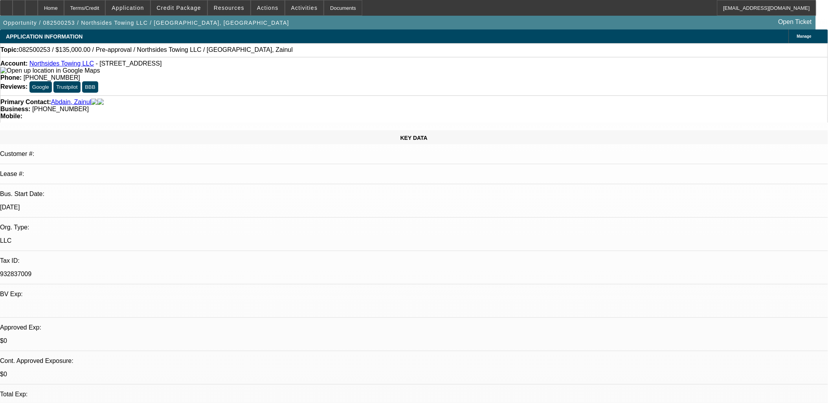
drag, startPoint x: 272, startPoint y: 222, endPoint x: 266, endPoint y: 229, distance: 8.4
drag, startPoint x: 266, startPoint y: 229, endPoint x: 260, endPoint y: 233, distance: 7.4
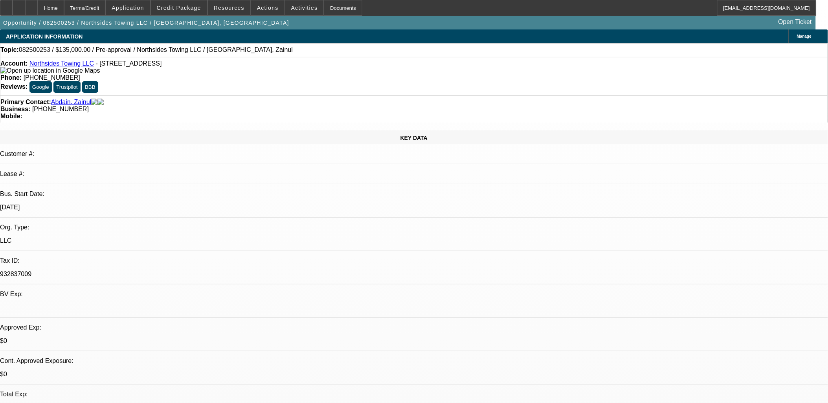
click at [68, 63] on link "Northsides Towing LLC" at bounding box center [61, 63] width 64 height 7
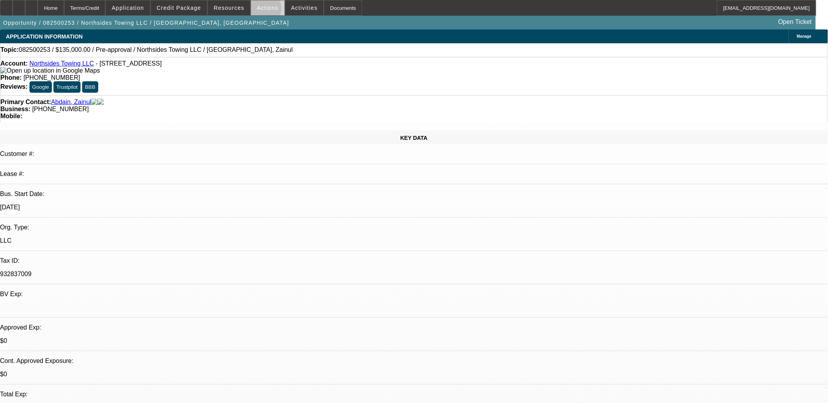
drag, startPoint x: 258, startPoint y: 11, endPoint x: 261, endPoint y: 1, distance: 9.9
click at [258, 9] on button "Actions" at bounding box center [267, 7] width 33 height 15
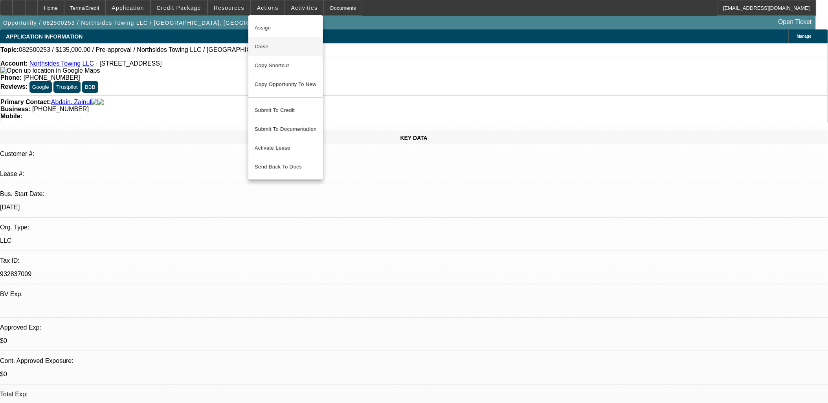
click at [271, 52] on button "Close" at bounding box center [285, 46] width 75 height 19
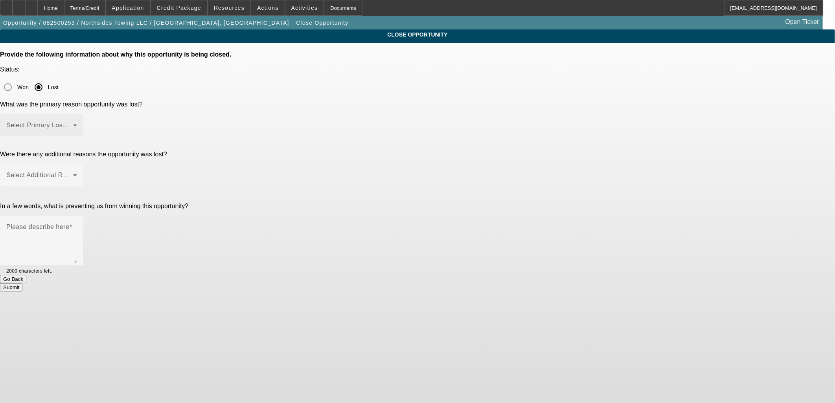
click at [73, 124] on span at bounding box center [39, 128] width 67 height 9
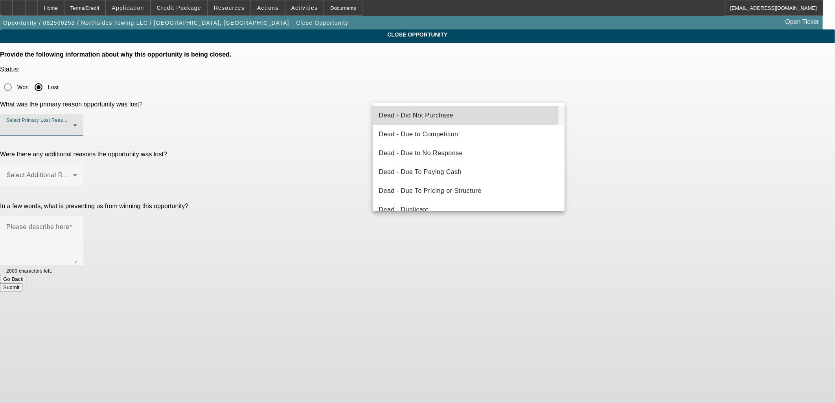
click at [407, 111] on span "Dead - Did Not Purchase" at bounding box center [416, 115] width 74 height 9
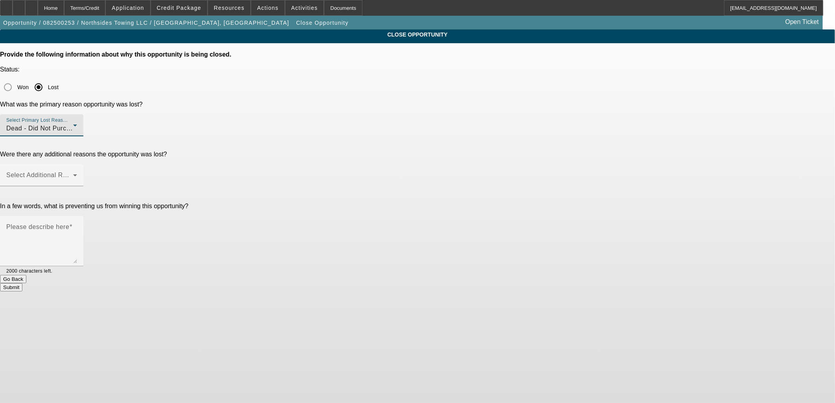
drag, startPoint x: 650, startPoint y: 86, endPoint x: 634, endPoint y: 89, distance: 16.0
click at [634, 89] on app-close-opportunity "CLOSE OPPORTUNITY Provide the following information about why this opportunity …" at bounding box center [417, 160] width 835 height 262
click at [77, 164] on div "Select Additional Reasons" at bounding box center [41, 175] width 71 height 22
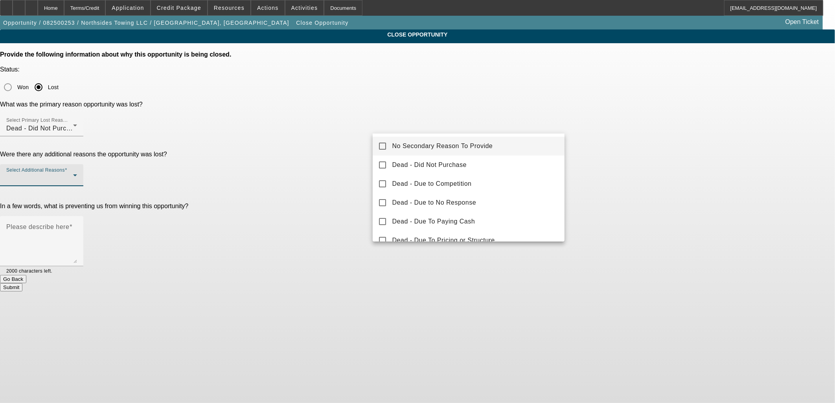
click at [520, 142] on mat-option "No Secondary Reason To Provide" at bounding box center [469, 146] width 192 height 19
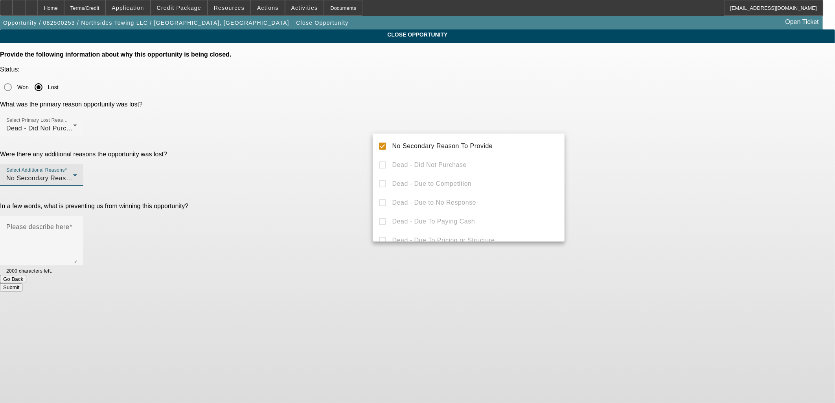
drag, startPoint x: 615, startPoint y: 137, endPoint x: 601, endPoint y: 142, distance: 15.4
click at [609, 139] on div at bounding box center [417, 201] width 835 height 403
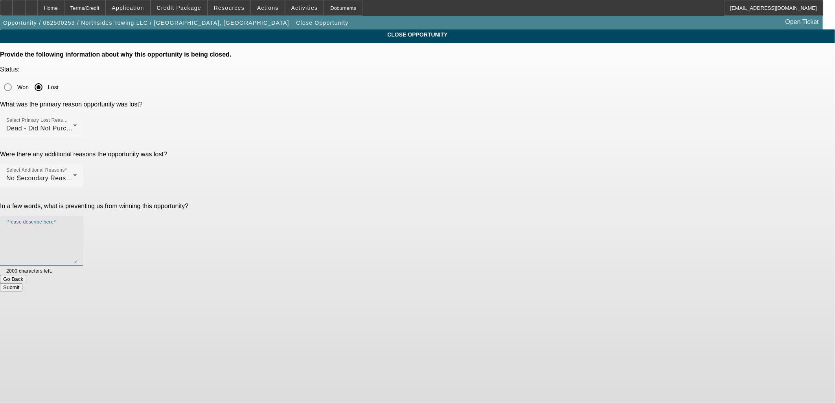
click at [77, 226] on textarea "Please describe here" at bounding box center [41, 245] width 71 height 38
type textarea "Holding off"
drag, startPoint x: 457, startPoint y: 231, endPoint x: 470, endPoint y: 211, distance: 23.8
click at [459, 228] on div "Provide the following information about why this opportunity is being closed. S…" at bounding box center [417, 171] width 835 height 241
click at [22, 283] on button "Submit" at bounding box center [11, 287] width 22 height 8
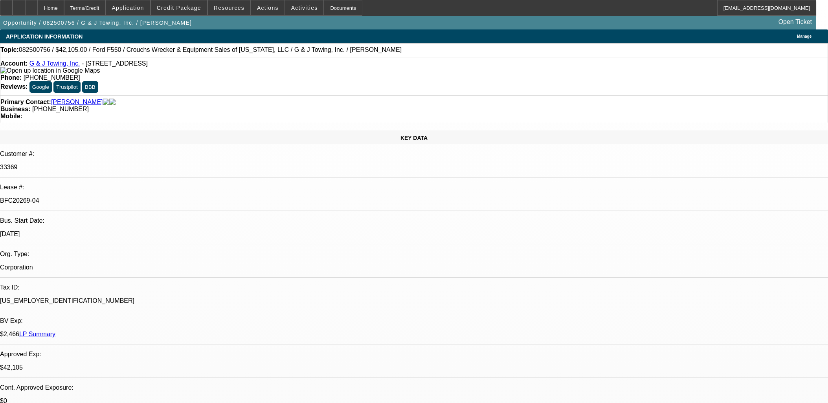
select select "0"
select select "3"
select select "0"
select select "6"
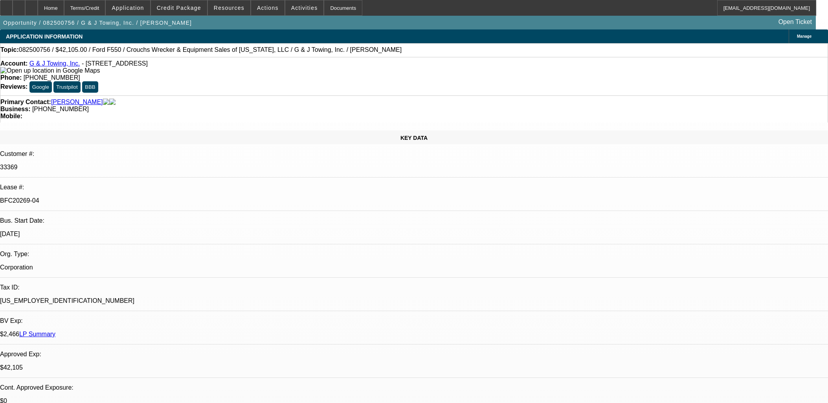
select select "0"
select select "3"
select select "0"
select select "6"
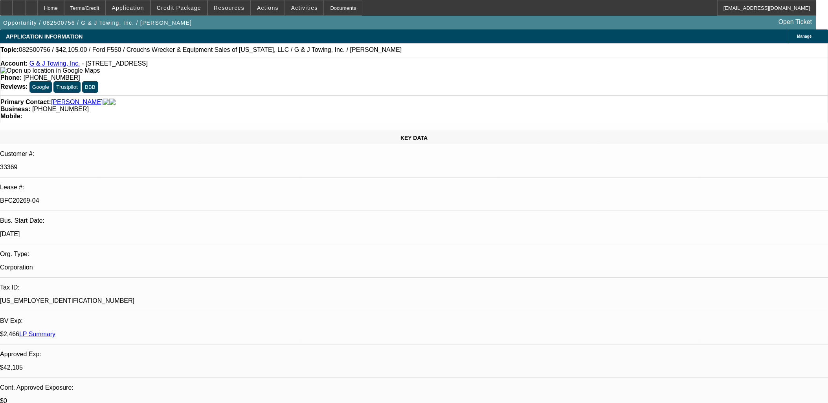
select select "0"
select select "6"
select select "0"
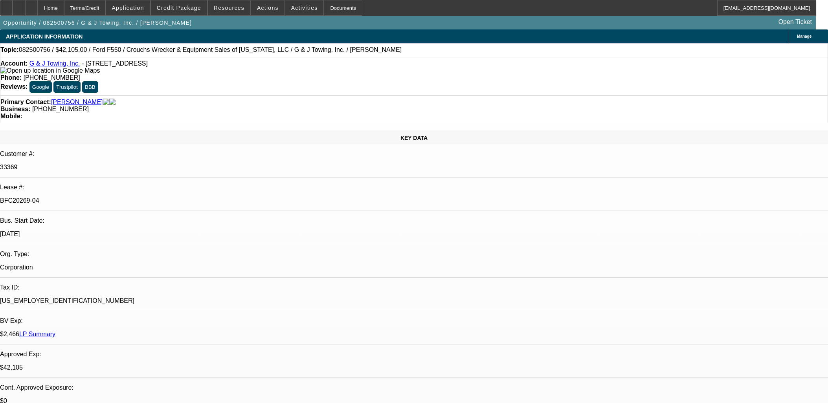
select select "0"
select select "6"
drag, startPoint x: 311, startPoint y: 236, endPoint x: 240, endPoint y: 116, distance: 139.5
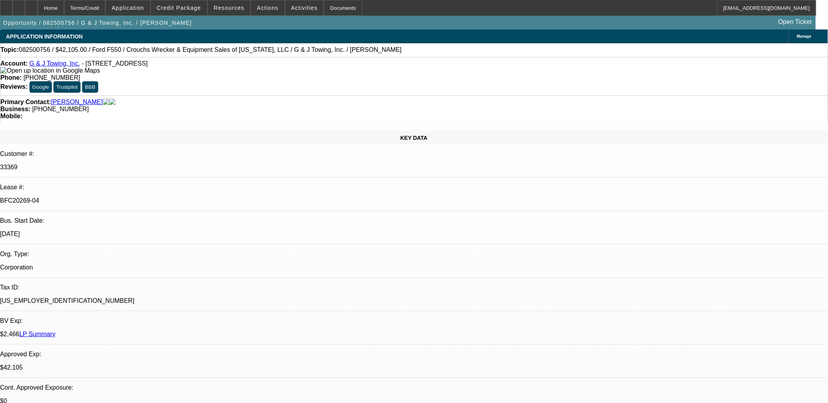
drag, startPoint x: 240, startPoint y: 116, endPoint x: 329, endPoint y: 209, distance: 128.4
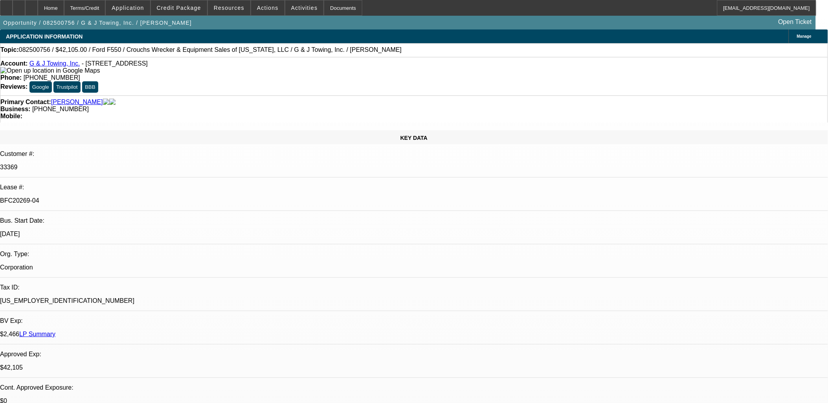
drag, startPoint x: 327, startPoint y: 206, endPoint x: 191, endPoint y: 162, distance: 142.9
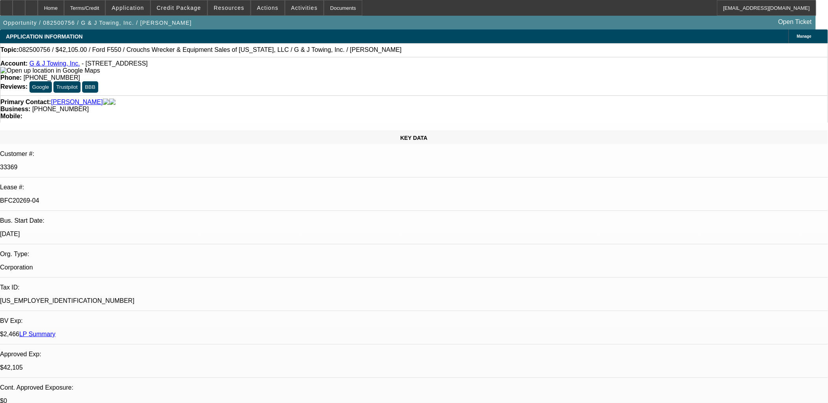
drag, startPoint x: 191, startPoint y: 161, endPoint x: 324, endPoint y: 206, distance: 140.5
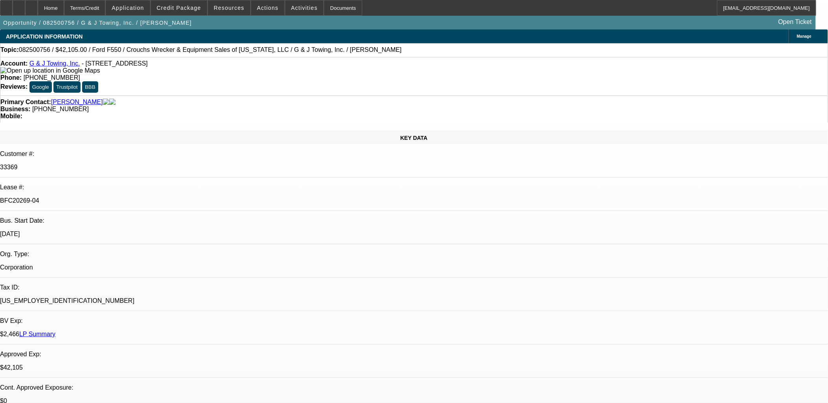
drag, startPoint x: 317, startPoint y: 204, endPoint x: 189, endPoint y: 165, distance: 133.0
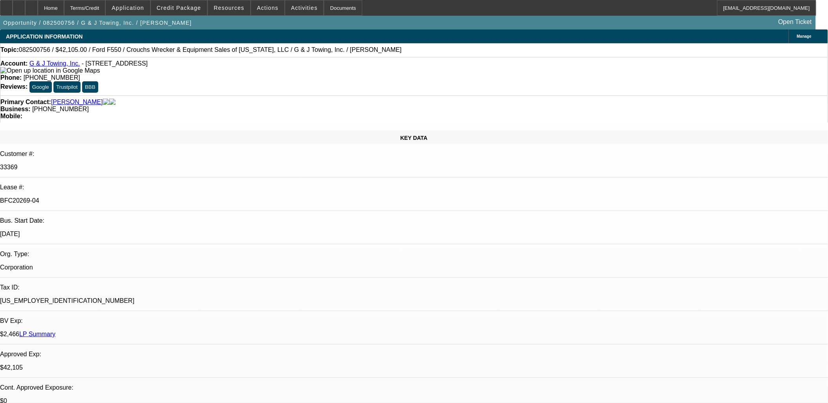
drag, startPoint x: 191, startPoint y: 163, endPoint x: 328, endPoint y: 207, distance: 144.3
drag, startPoint x: 328, startPoint y: 207, endPoint x: 195, endPoint y: 162, distance: 140.5
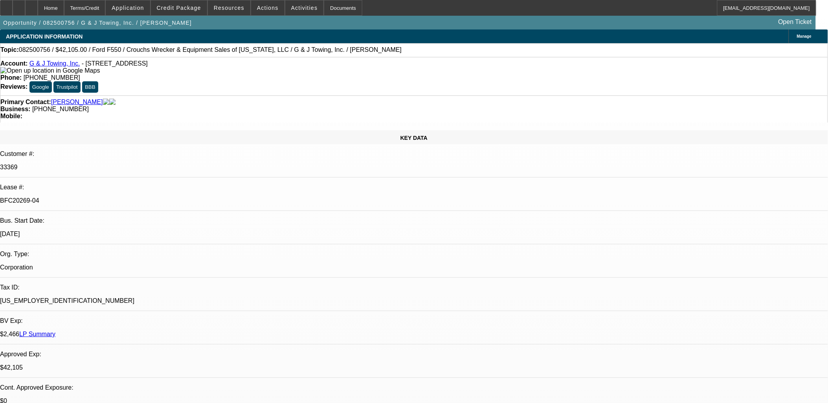
drag, startPoint x: 195, startPoint y: 162, endPoint x: 336, endPoint y: 202, distance: 146.6
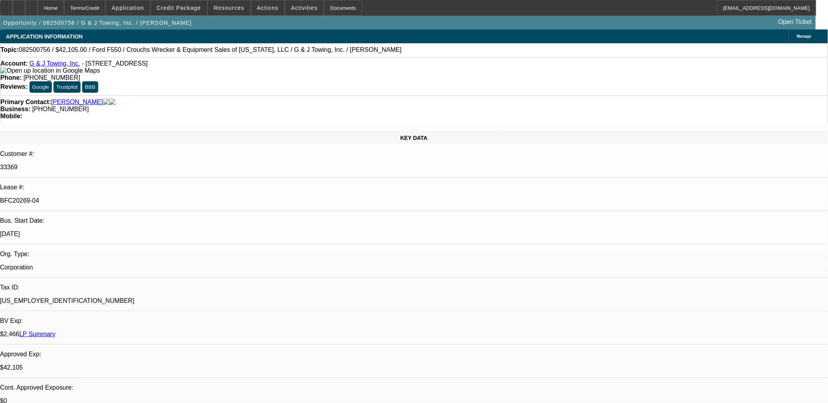
drag, startPoint x: 336, startPoint y: 201, endPoint x: 203, endPoint y: 160, distance: 139.3
drag, startPoint x: 202, startPoint y: 160, endPoint x: 187, endPoint y: 160, distance: 15.3
drag, startPoint x: 188, startPoint y: 160, endPoint x: 322, endPoint y: 206, distance: 141.8
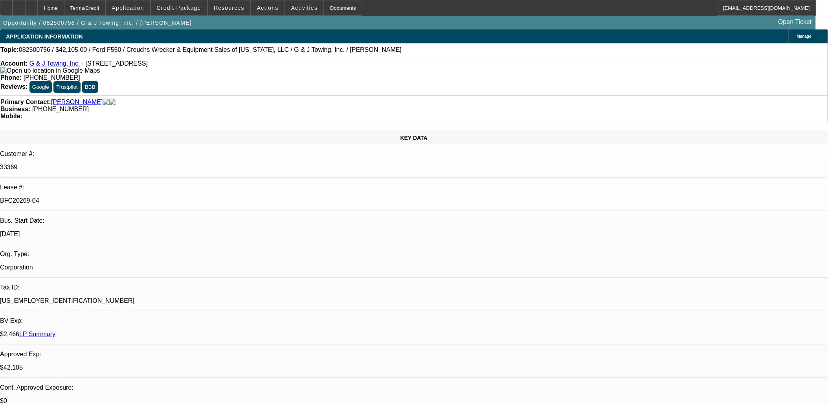
drag, startPoint x: 322, startPoint y: 204, endPoint x: 345, endPoint y: 205, distance: 23.2
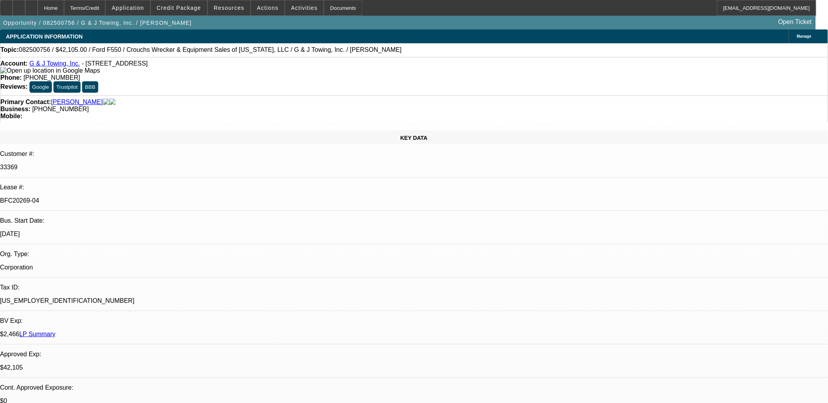
drag, startPoint x: 235, startPoint y: 110, endPoint x: 340, endPoint y: 208, distance: 143.8
drag, startPoint x: 338, startPoint y: 208, endPoint x: 189, endPoint y: 160, distance: 157.1
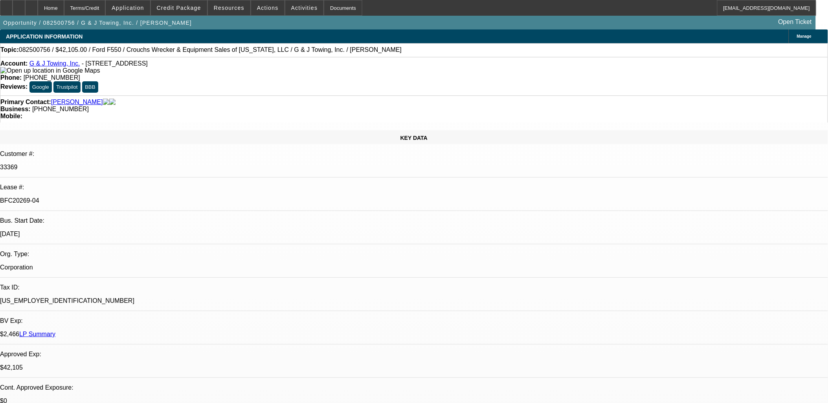
drag, startPoint x: 189, startPoint y: 160, endPoint x: 329, endPoint y: 207, distance: 148.3
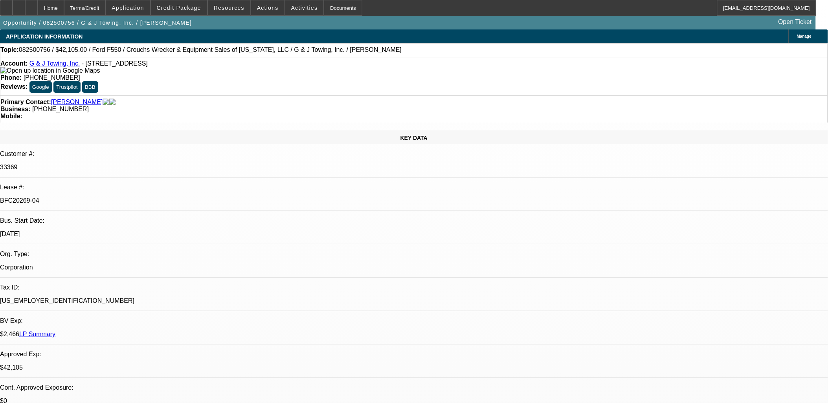
drag, startPoint x: 329, startPoint y: 207, endPoint x: 193, endPoint y: 162, distance: 144.1
drag, startPoint x: 193, startPoint y: 162, endPoint x: 338, endPoint y: 209, distance: 152.9
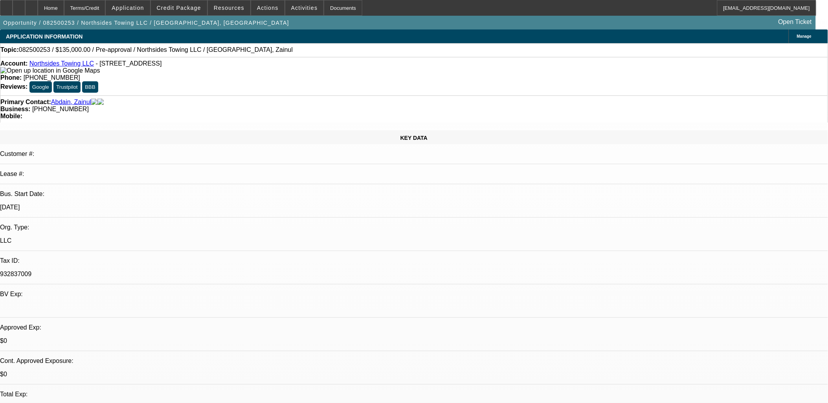
select select "0"
select select "2"
select select "0.1"
select select "1"
select select "2"
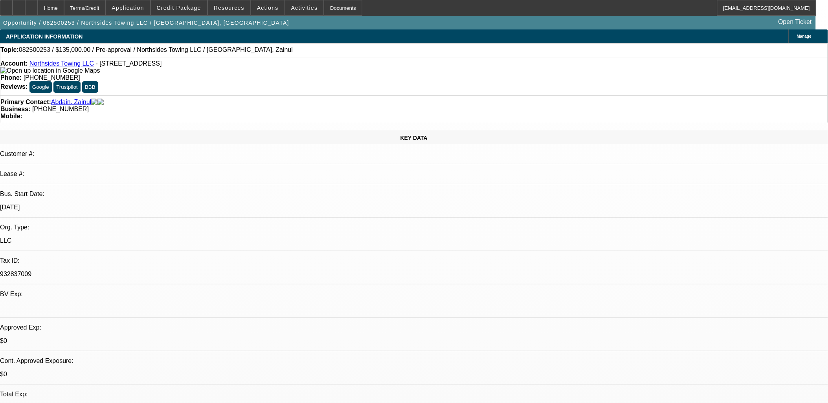
select select "4"
